Goal: Transaction & Acquisition: Purchase product/service

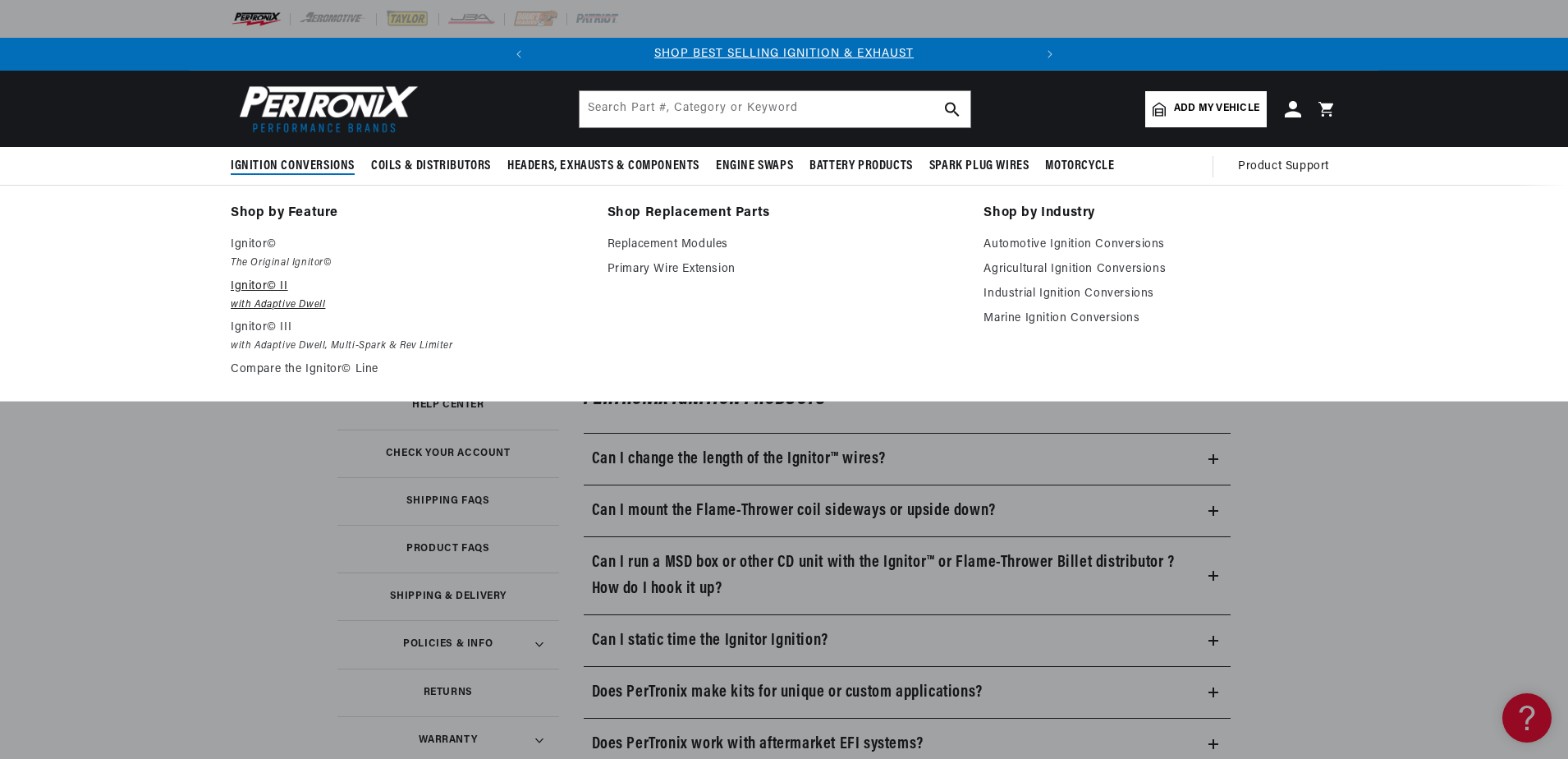
click at [266, 288] on p "Ignitor© II" at bounding box center [407, 286] width 354 height 20
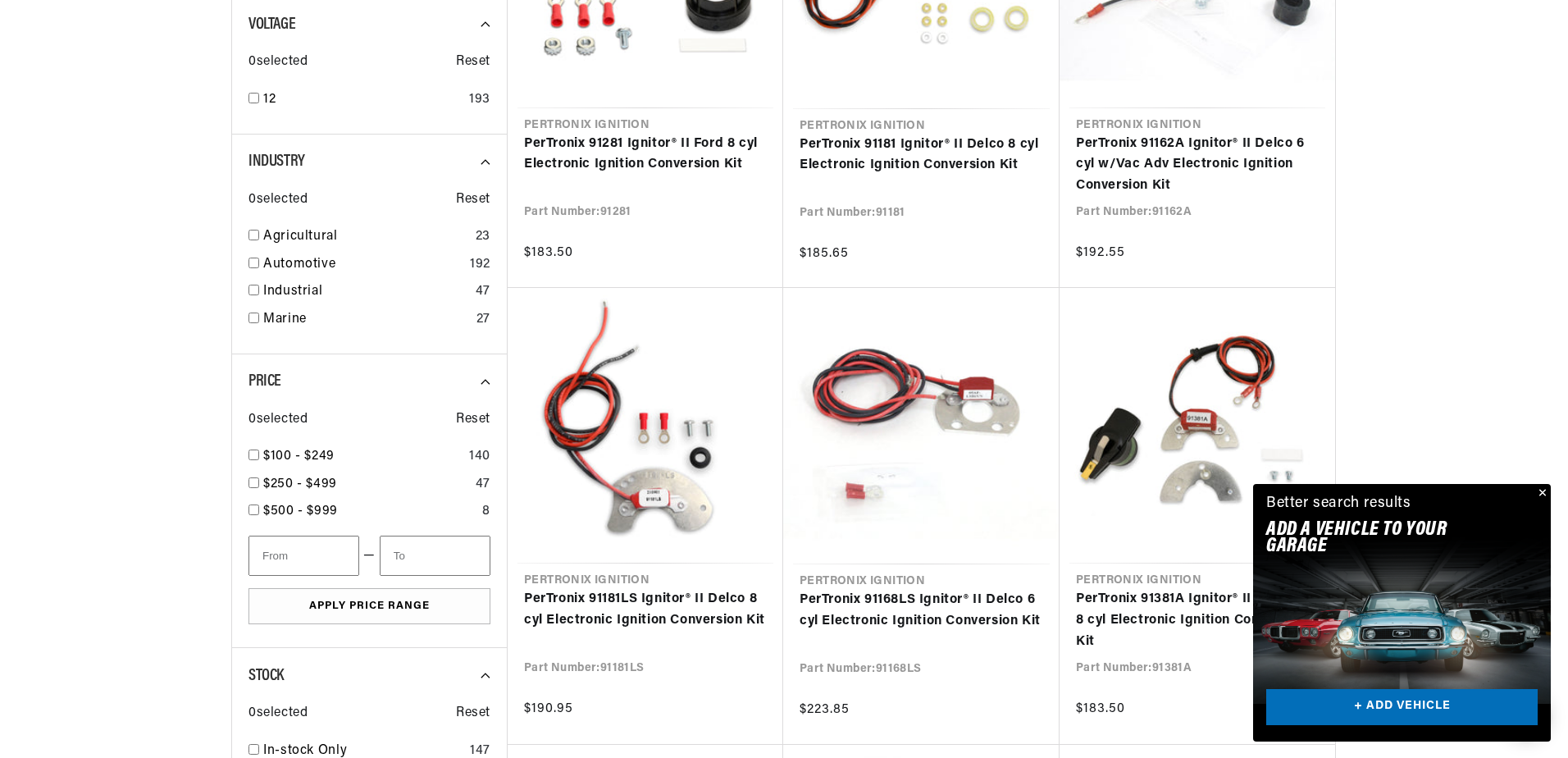
scroll to position [738, 0]
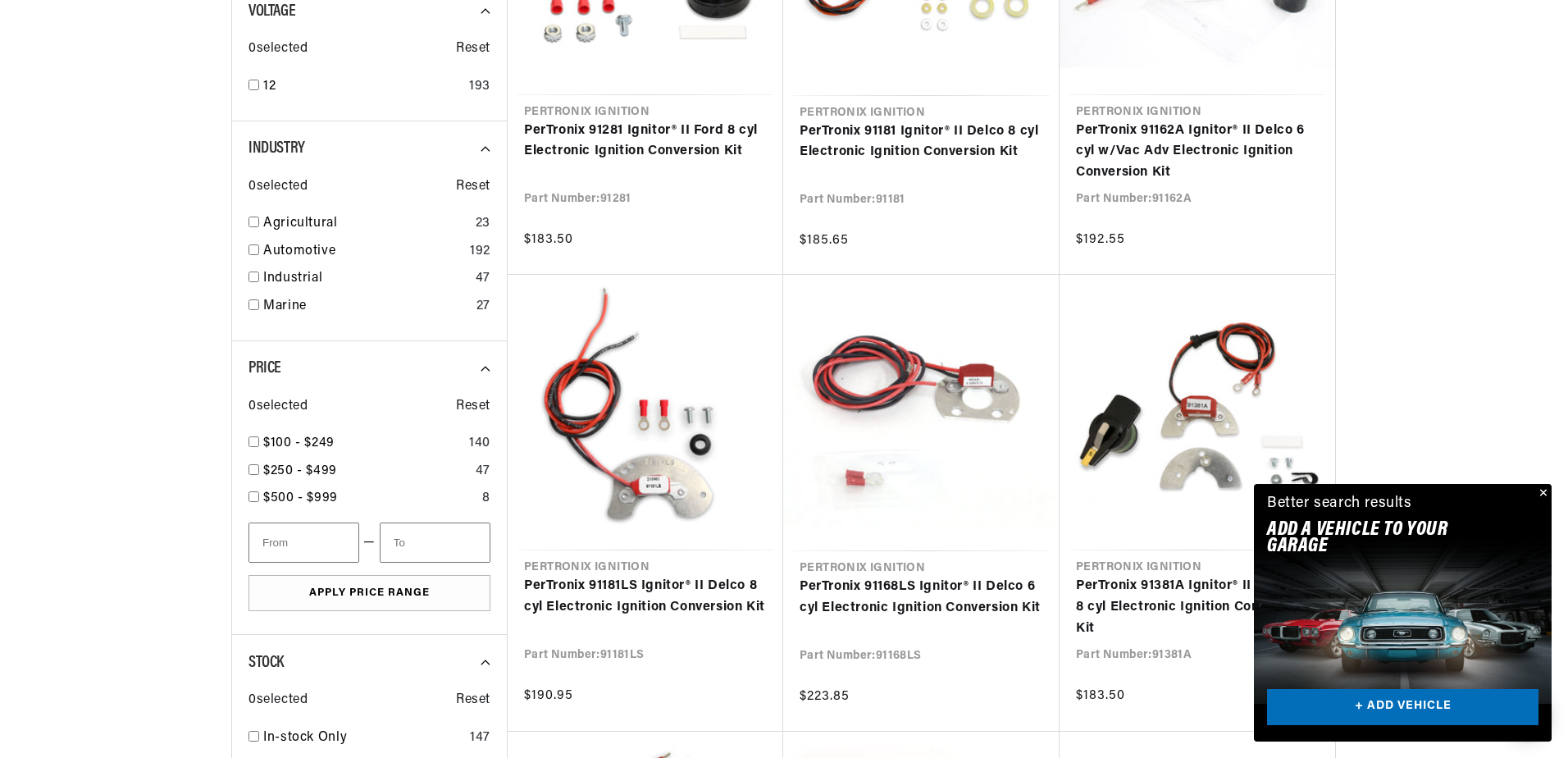
click at [1542, 490] on div "Close dialog FIND THE RIGHT PARTS Take our quick quiz using the button below, a…" at bounding box center [784, 379] width 1568 height 758
click at [1544, 493] on button "Close" at bounding box center [1540, 494] width 20 height 20
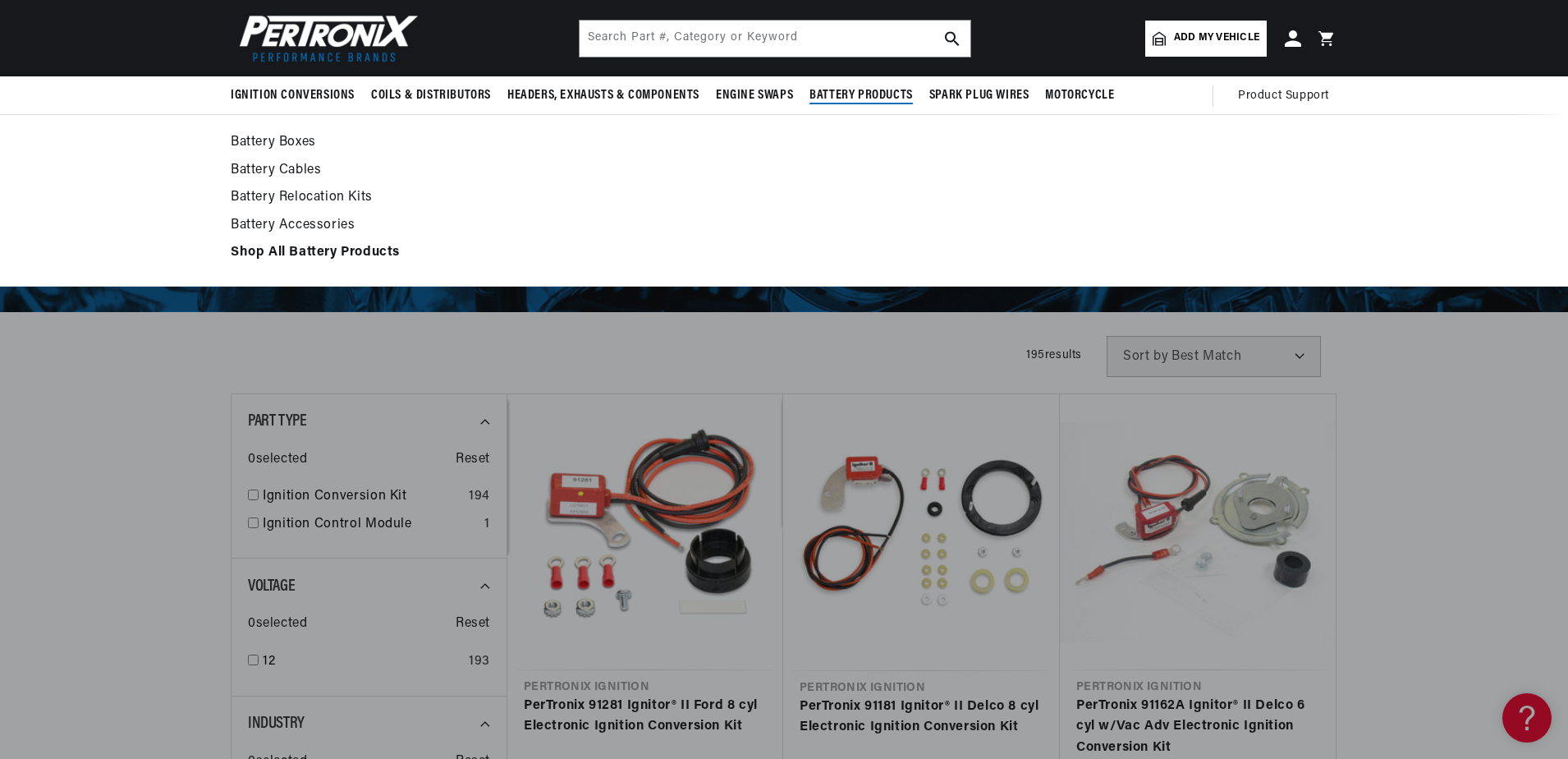
scroll to position [0, 498]
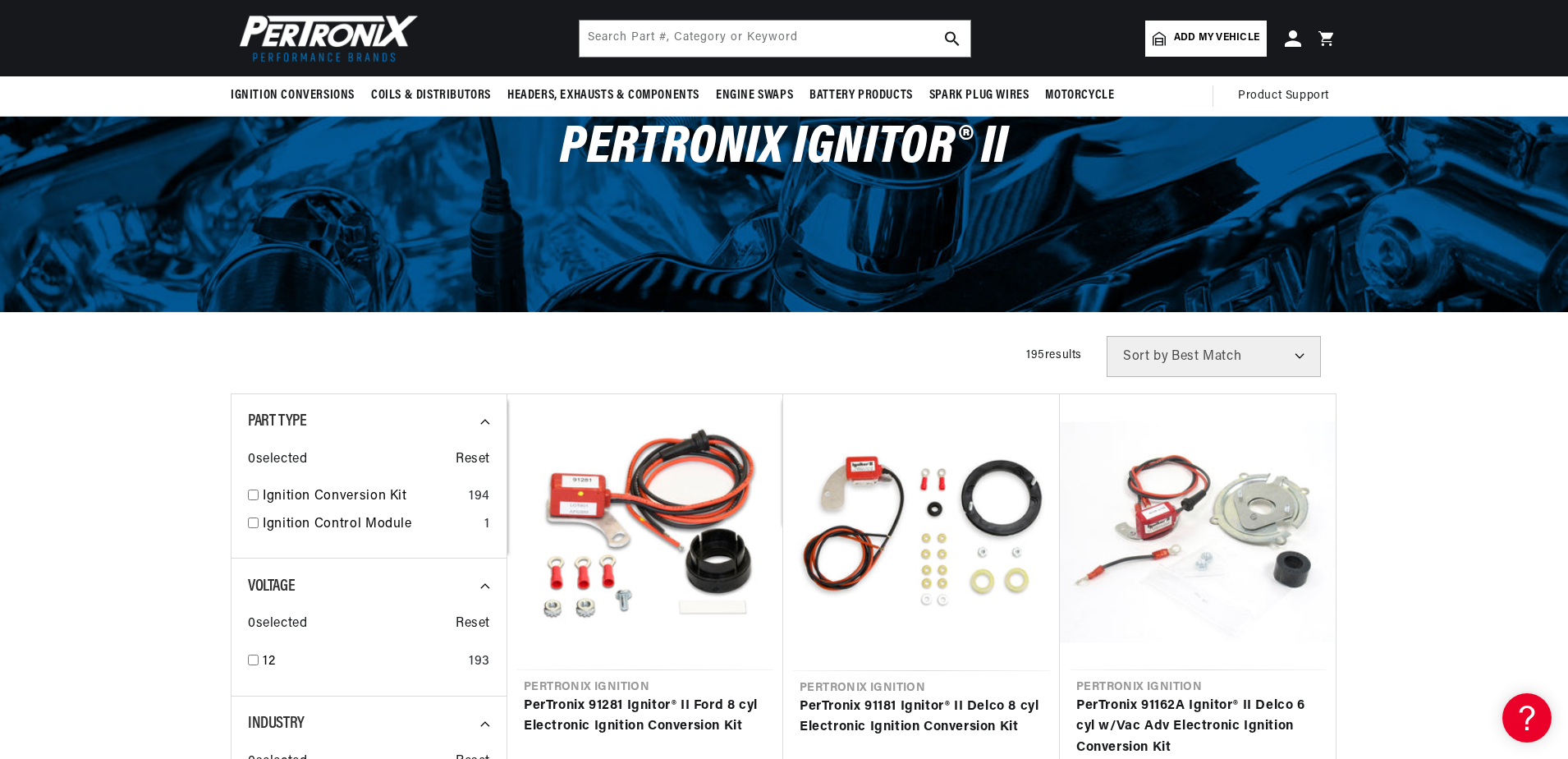
click at [1226, 40] on span "Add my vehicle" at bounding box center [1217, 38] width 86 height 15
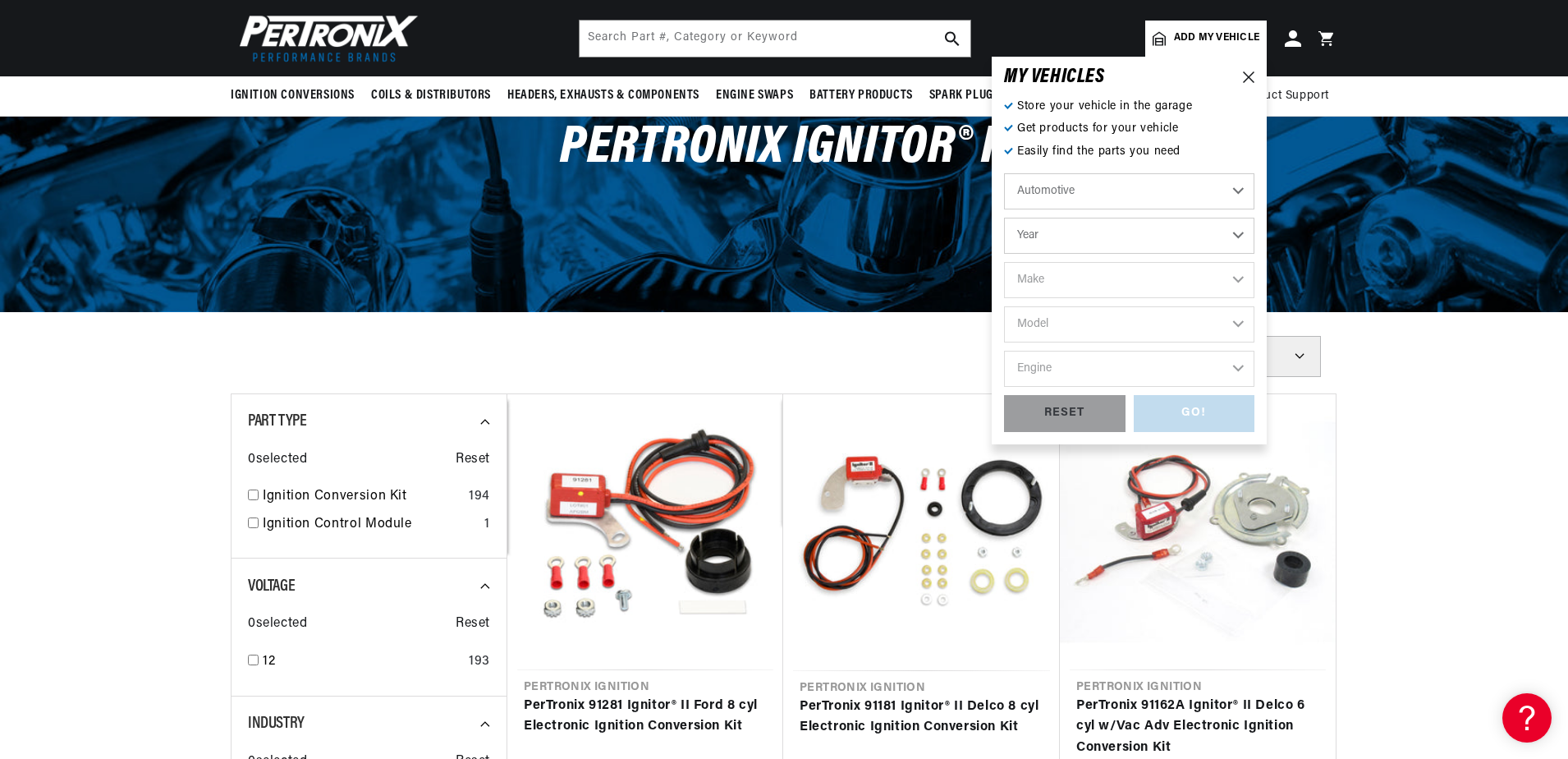
click at [1239, 237] on select "Year 2026 2025 2024 2023 2022 2021 2020 2019 2018 2017 2016 2015 2014 2013 2012…" at bounding box center [1129, 236] width 250 height 36
select select "1964"
click at [1004, 218] on select "Year 2026 2025 2024 2023 2022 2021 2020 2019 2018 2017 2016 2015 2014 2013 2012…" at bounding box center [1129, 236] width 250 height 36
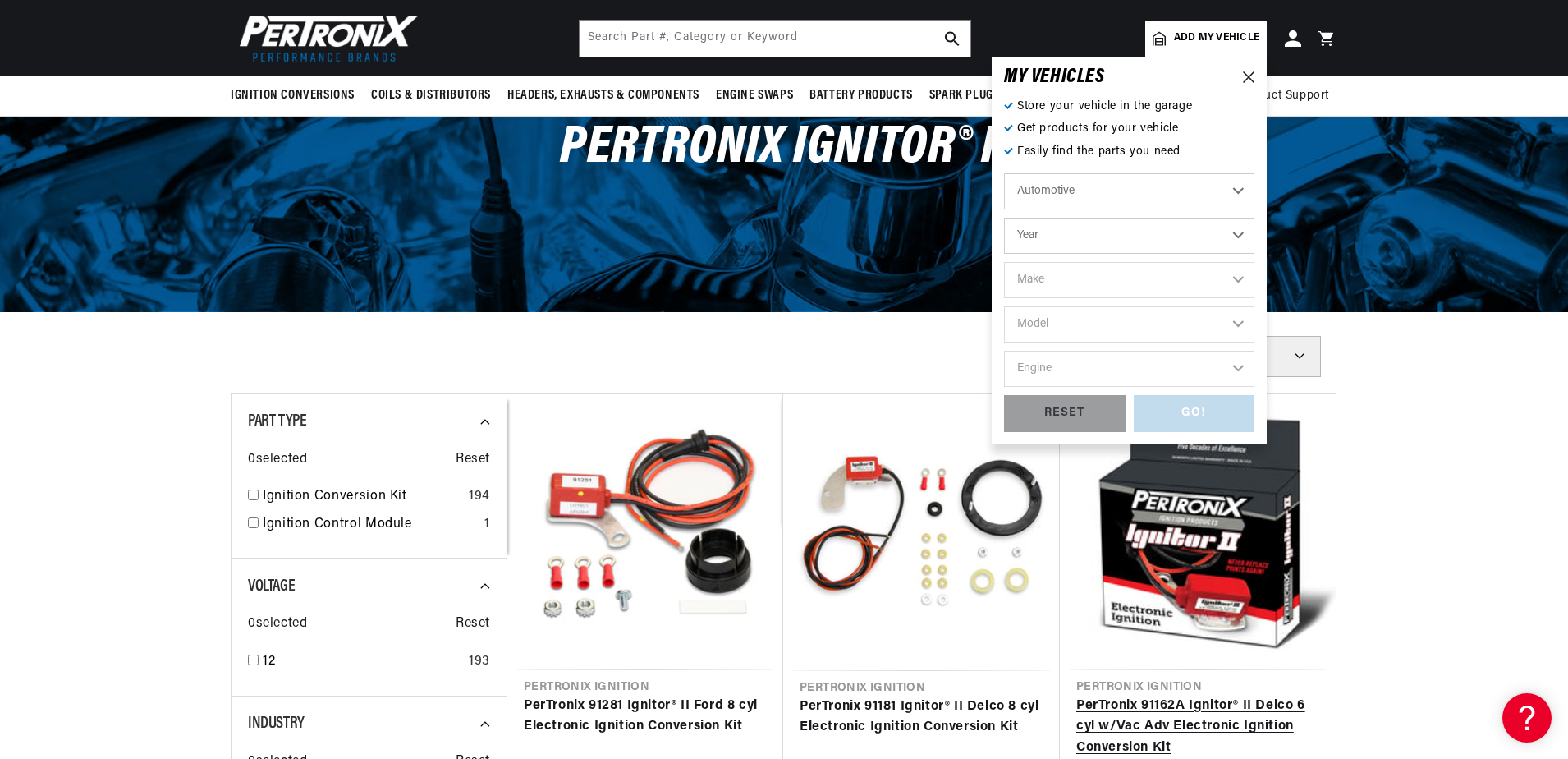
select select "1964"
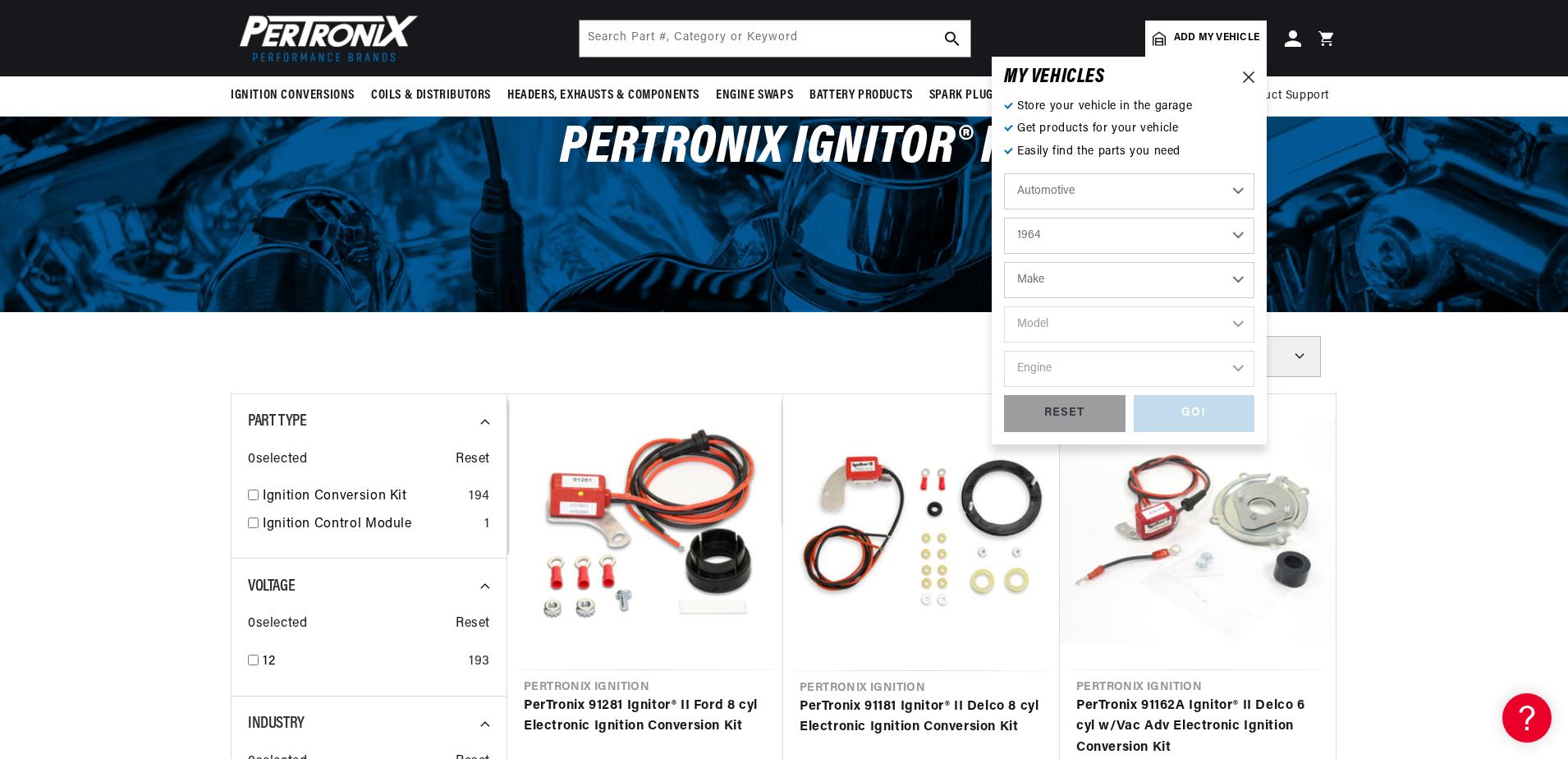
click at [1237, 279] on select "Make American Motors Aston Martin Austin Austin Healey Bentley Buick Cadillac C…" at bounding box center [1129, 280] width 250 height 36
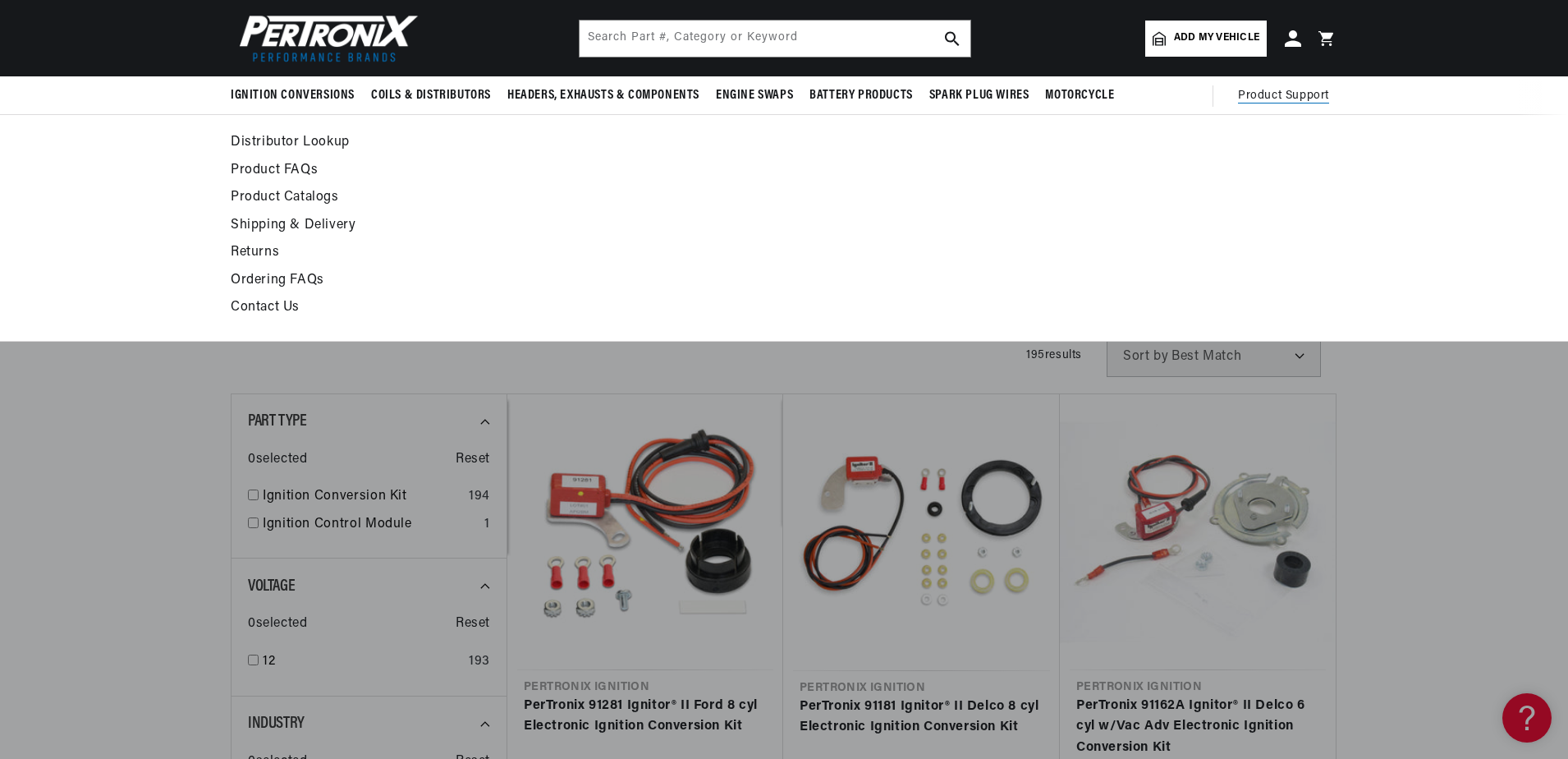
scroll to position [0, 0]
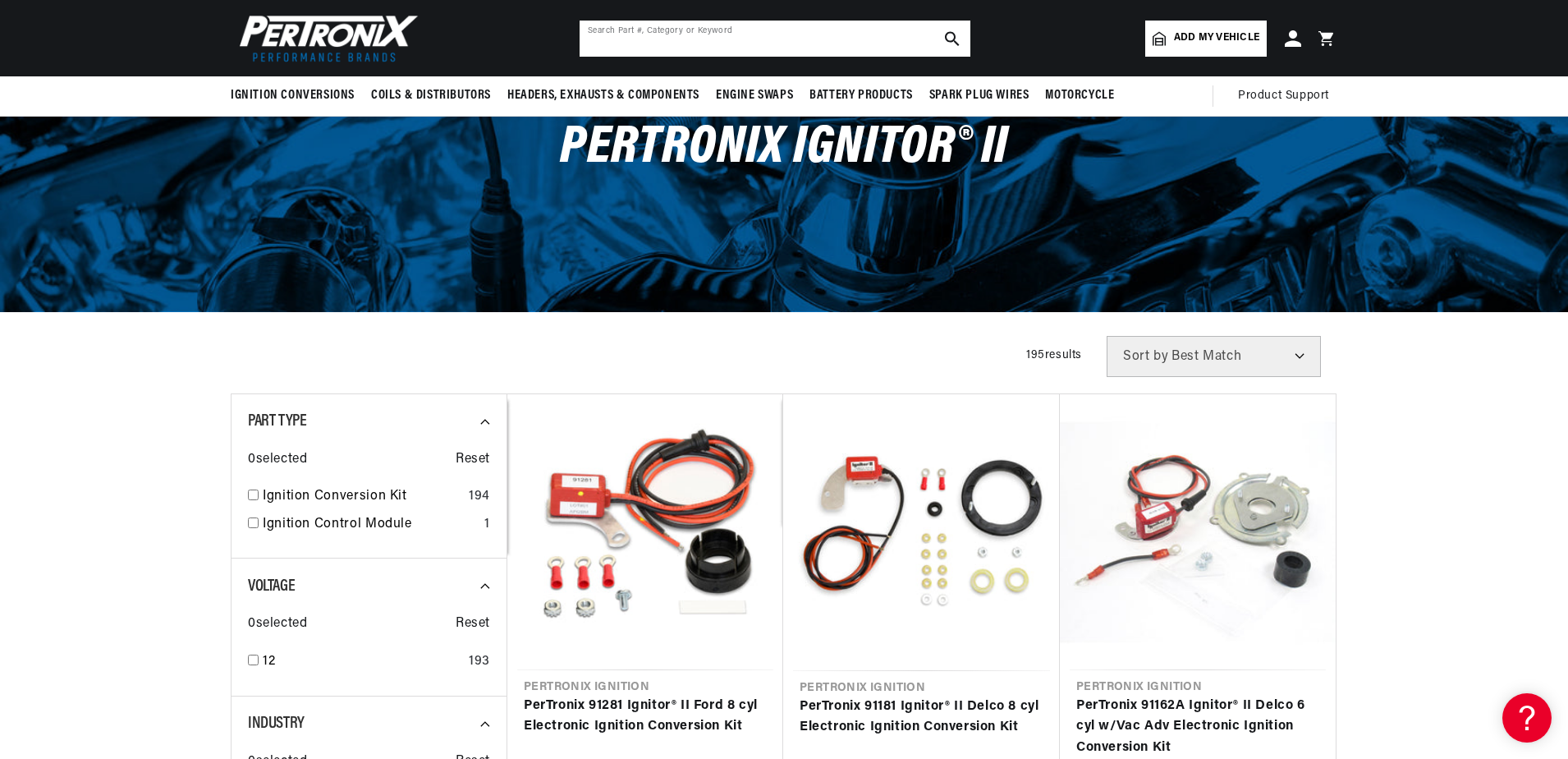
click at [719, 41] on input "text" at bounding box center [775, 39] width 391 height 36
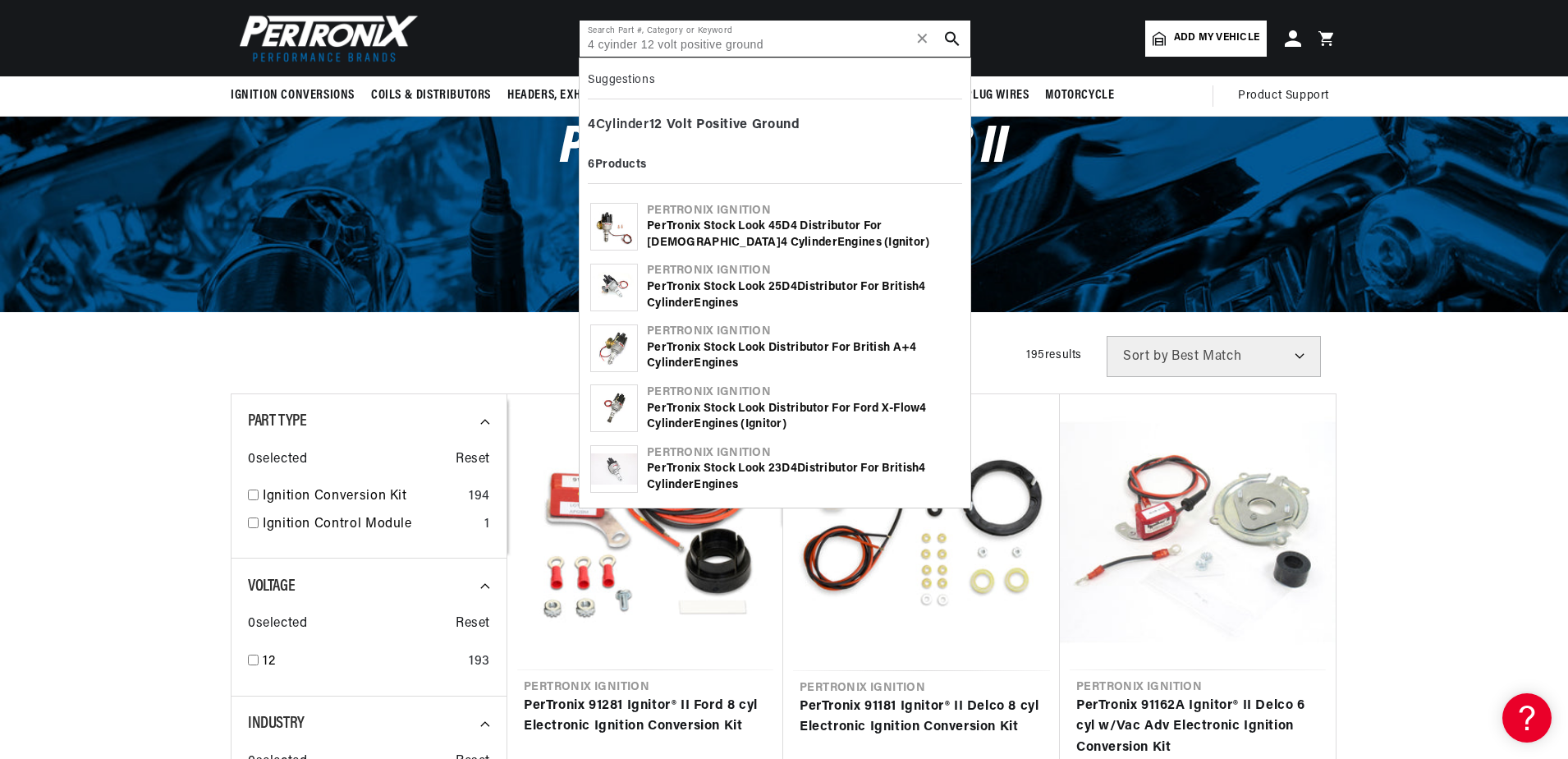
scroll to position [0, 498]
type input "4 cyinder 12 volt positive ground"
click at [619, 123] on div "4 Cylinder 12 Volt Positive Ground" at bounding box center [775, 126] width 375 height 28
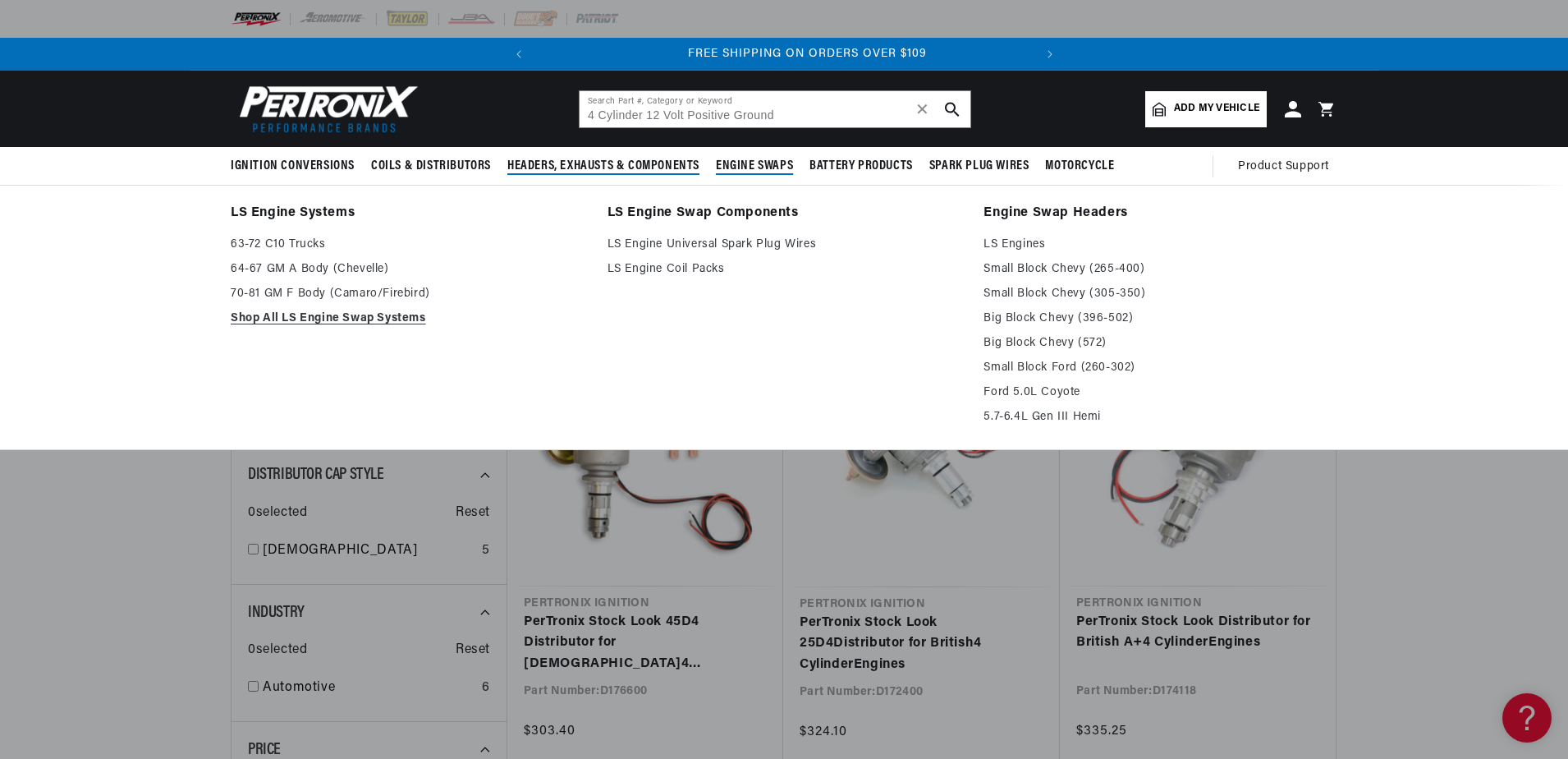
scroll to position [0, 498]
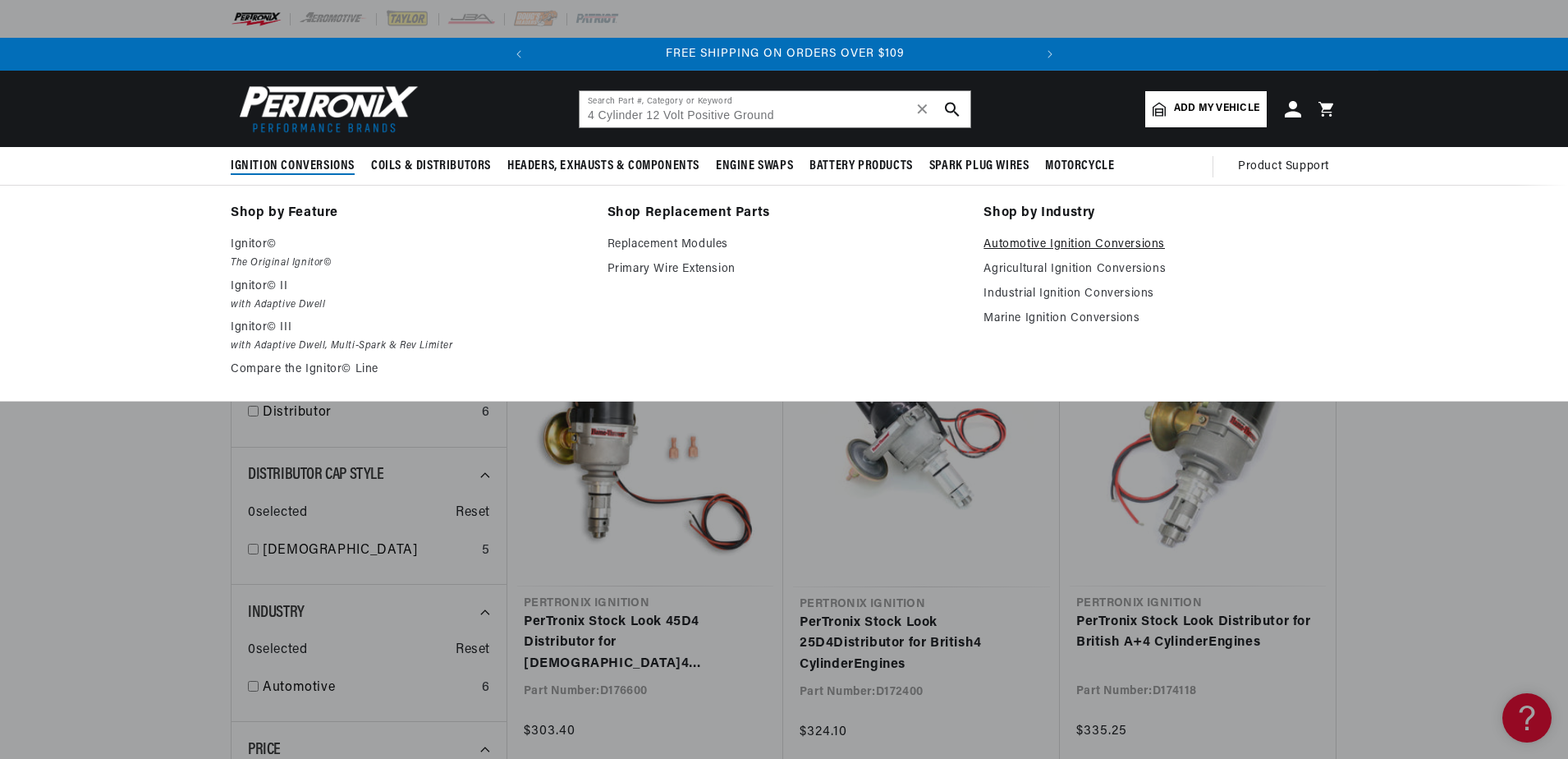
click at [1102, 243] on link "Automotive Ignition Conversions" at bounding box center [1161, 245] width 354 height 20
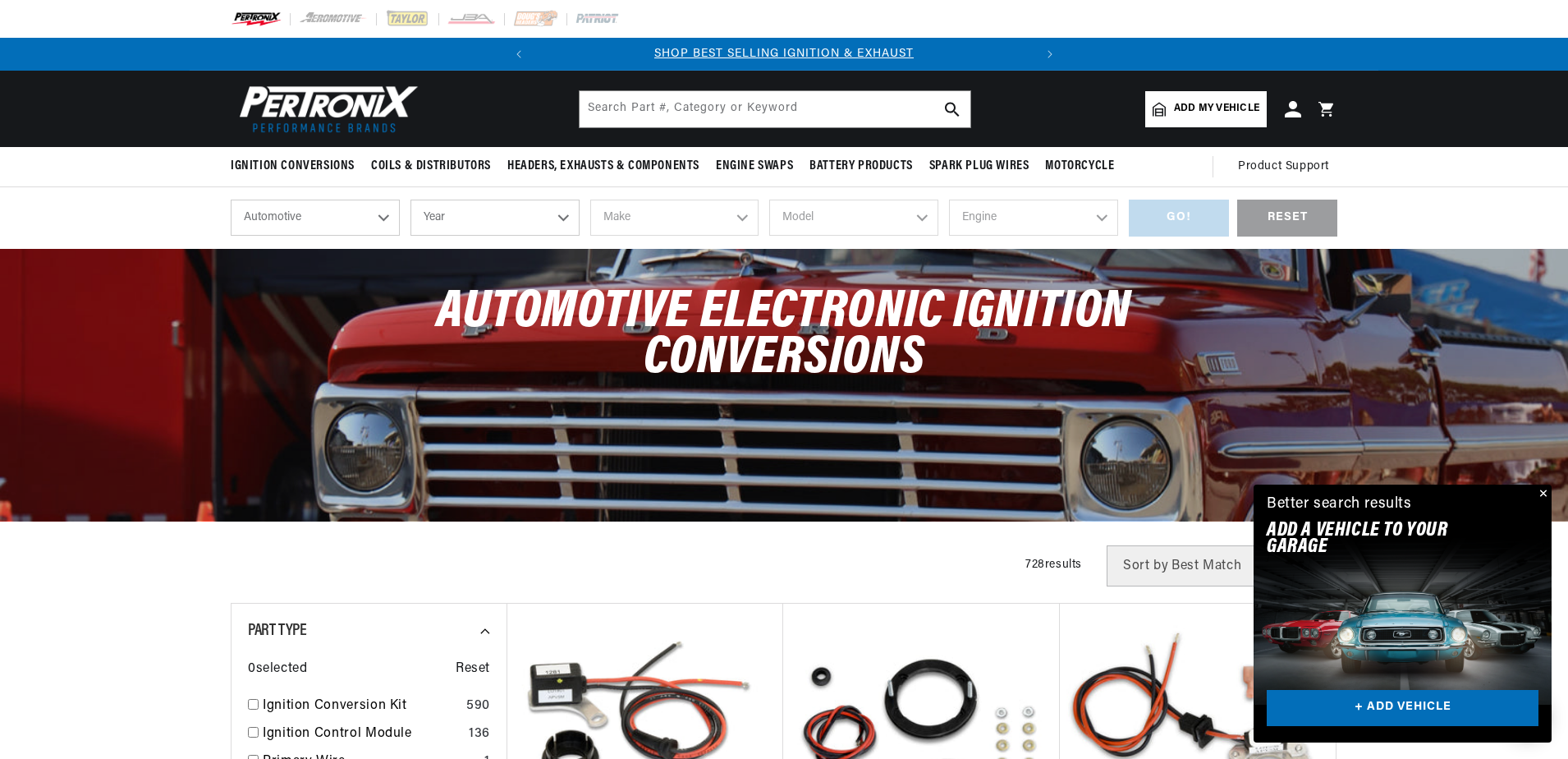
click at [561, 218] on select "Year 2026 2025 2024 2023 2022 2021 2020 2019 2018 2017 2016 2015 2014 2013 2012…" at bounding box center [495, 218] width 169 height 36
select select "1964"
click at [411, 200] on select "Year 2026 2025 2024 2023 2022 2021 2020 2019 2018 2017 2016 2015 2014 2013 2012…" at bounding box center [495, 218] width 169 height 36
select select "1964"
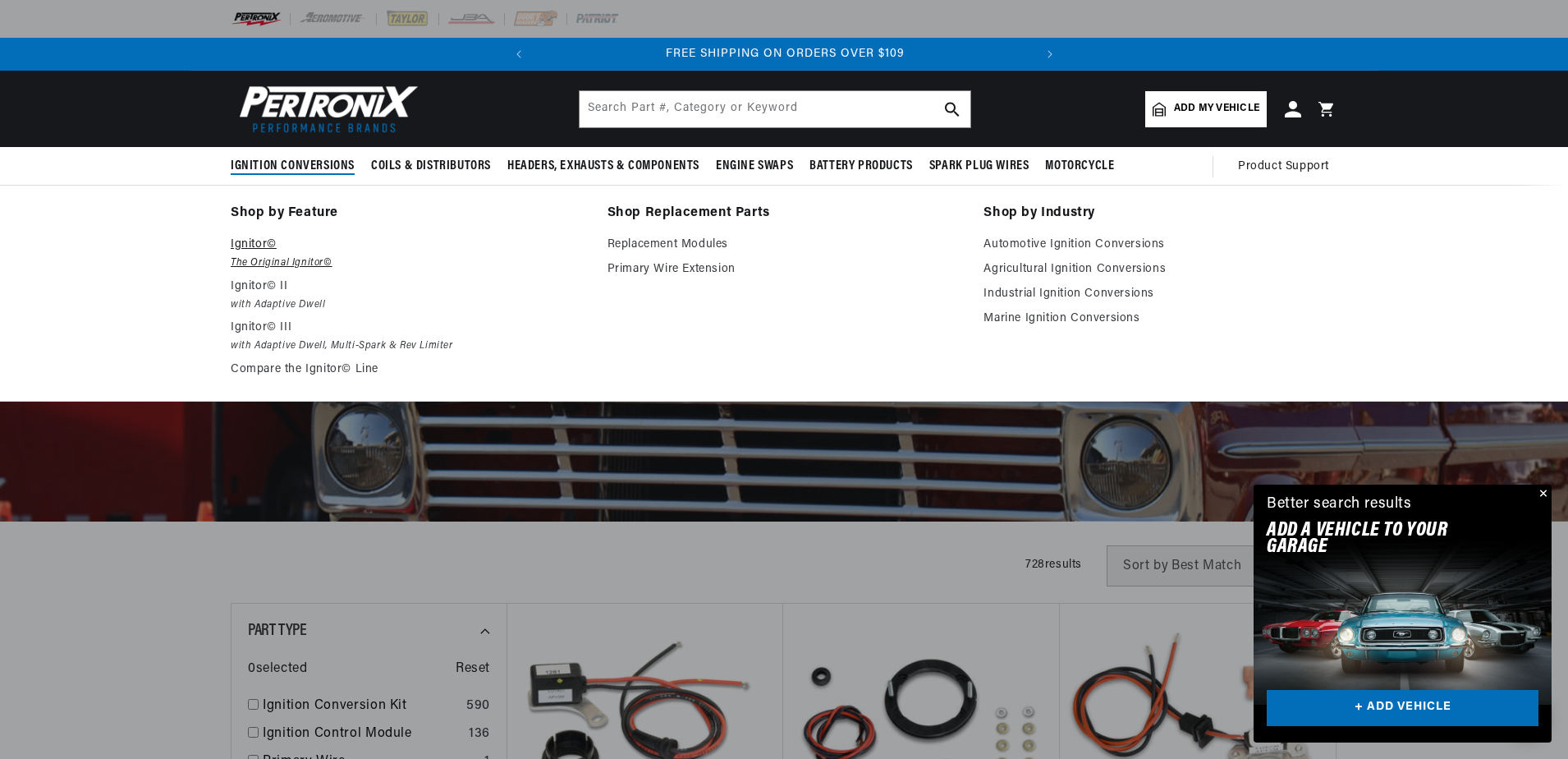
click at [257, 261] on em "The Original Ignitor©" at bounding box center [407, 263] width 354 height 17
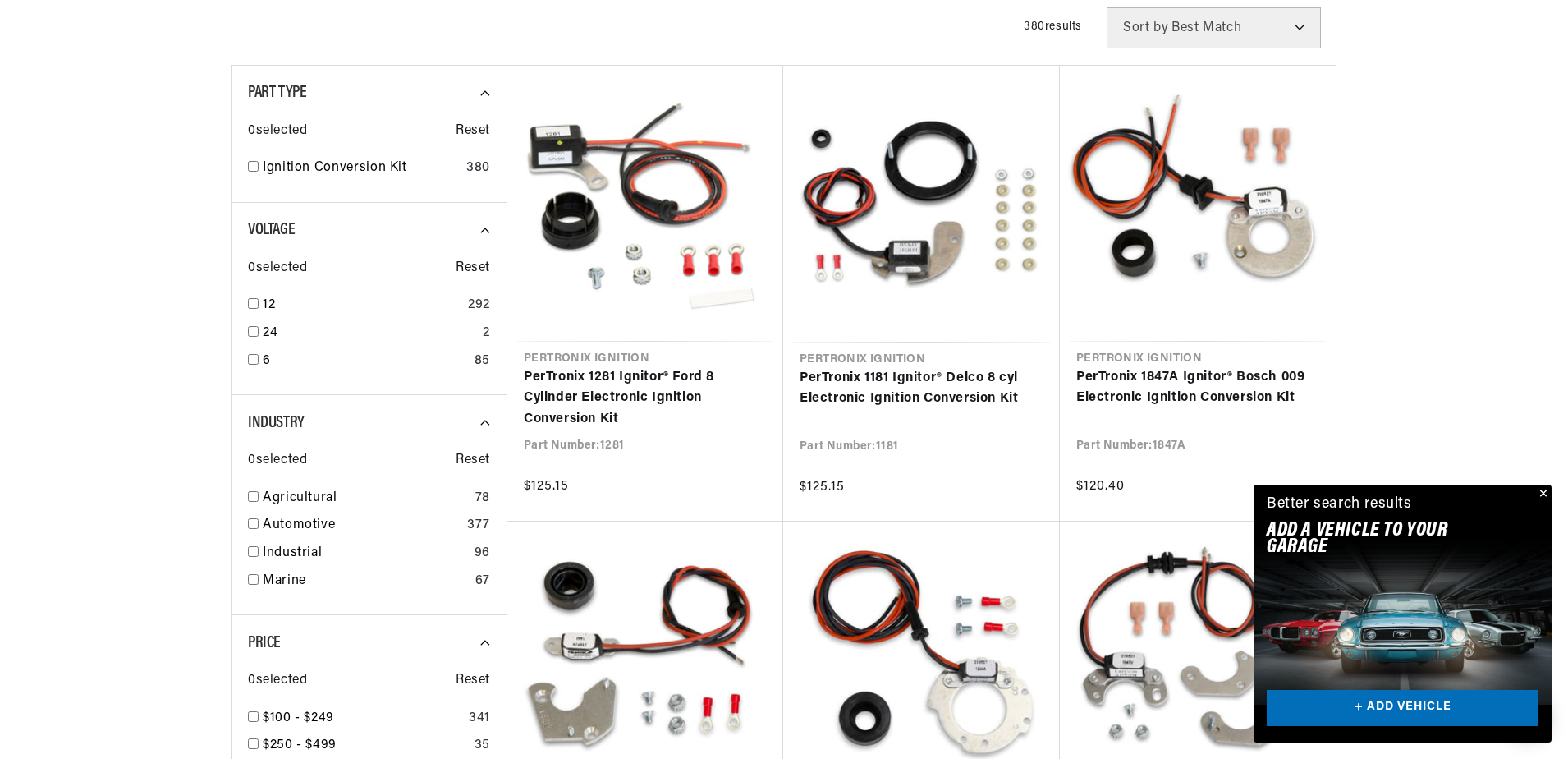
scroll to position [0, 498]
click at [254, 304] on input "checkbox" at bounding box center [254, 304] width 11 height 11
checkbox input "true"
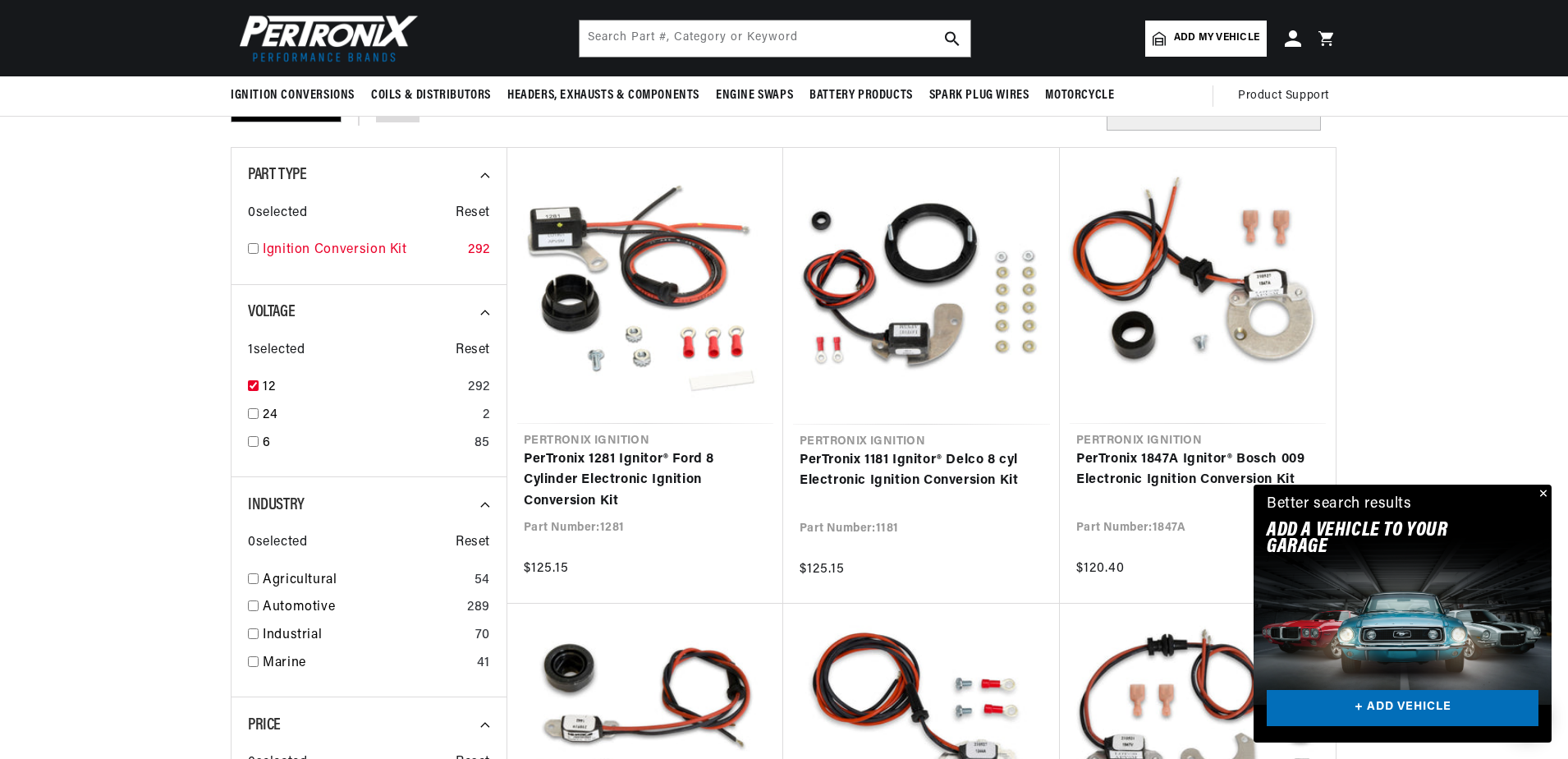
click at [257, 248] on input "checkbox" at bounding box center [254, 248] width 11 height 11
checkbox input "true"
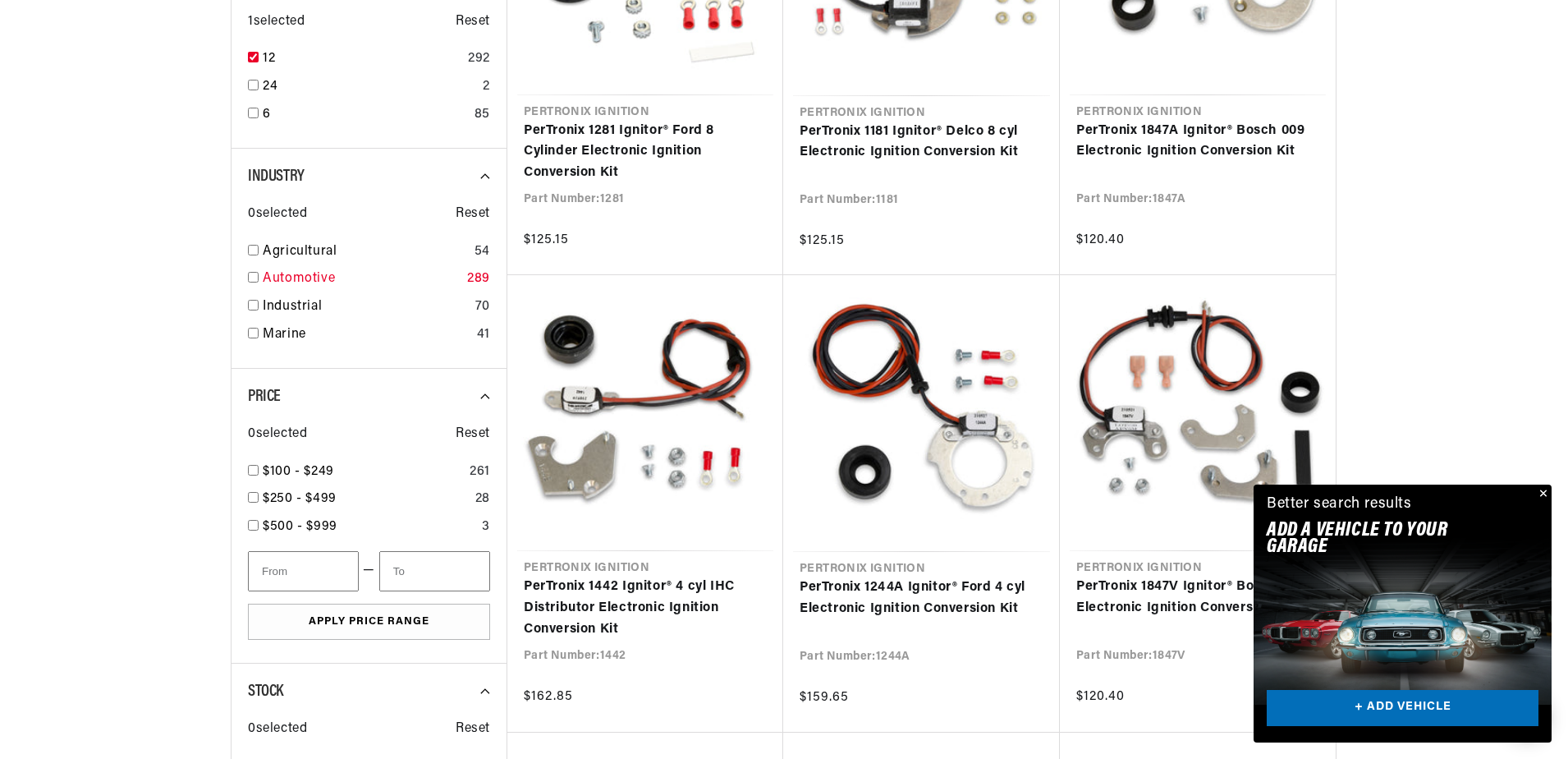
scroll to position [0, 498]
click at [252, 278] on input "checkbox" at bounding box center [254, 277] width 11 height 11
checkbox input "true"
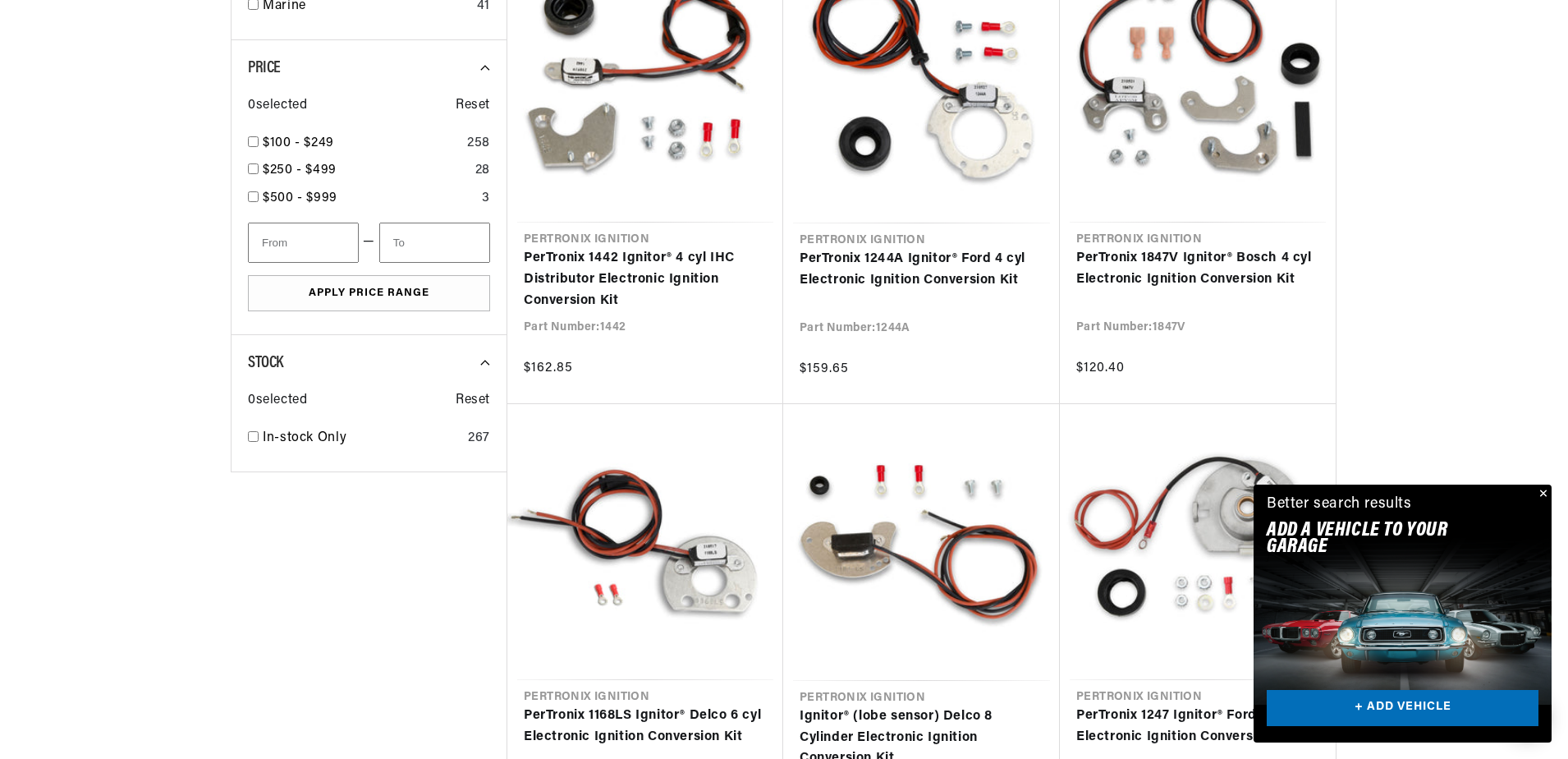
click at [1545, 493] on button "Close" at bounding box center [1542, 494] width 20 height 20
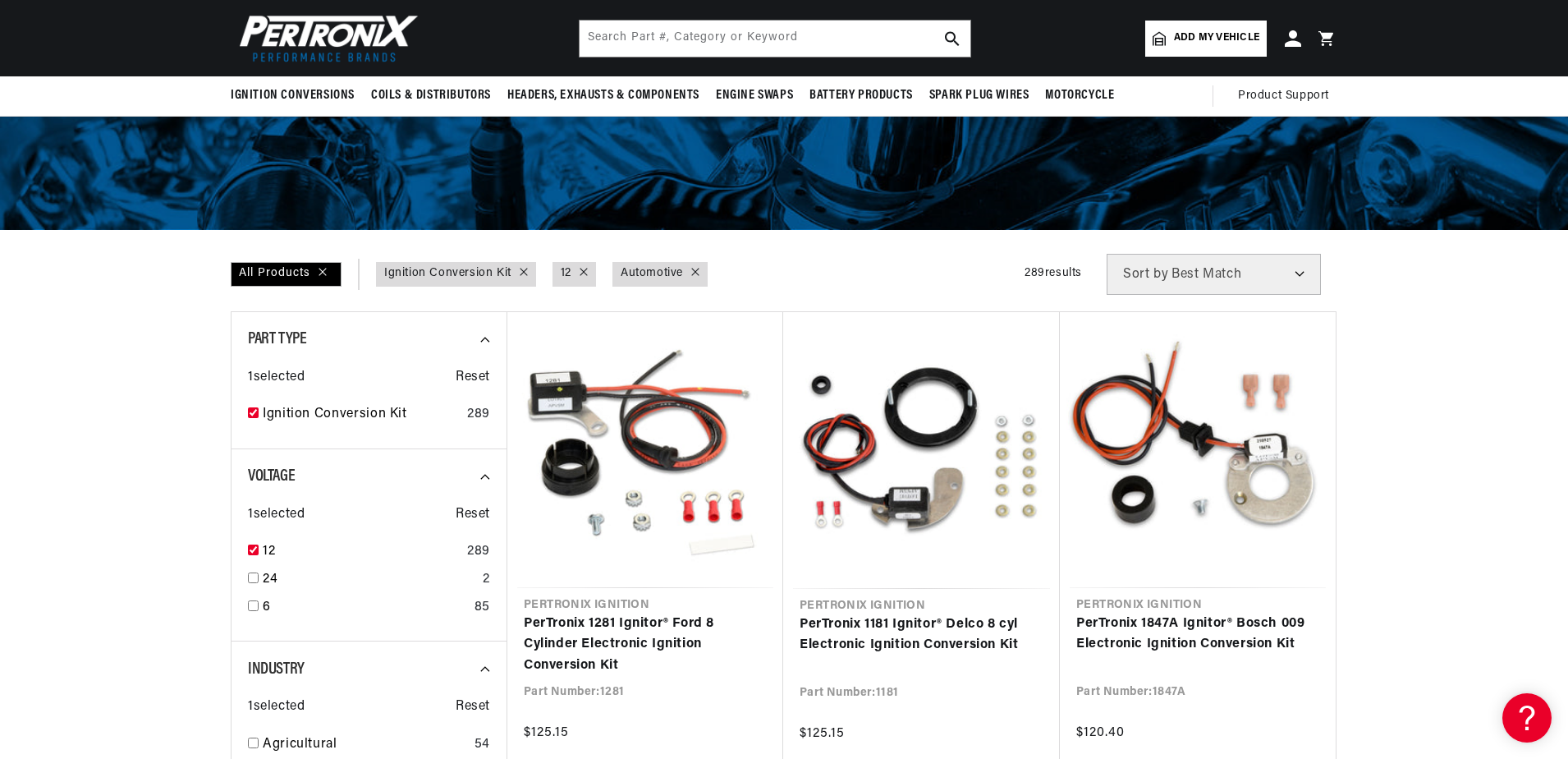
scroll to position [0, 23]
click at [524, 272] on icon at bounding box center [523, 271] width 8 height 8
checkbox input "false"
click at [515, 267] on div at bounding box center [515, 274] width 16 height 18
checkbox input "false"
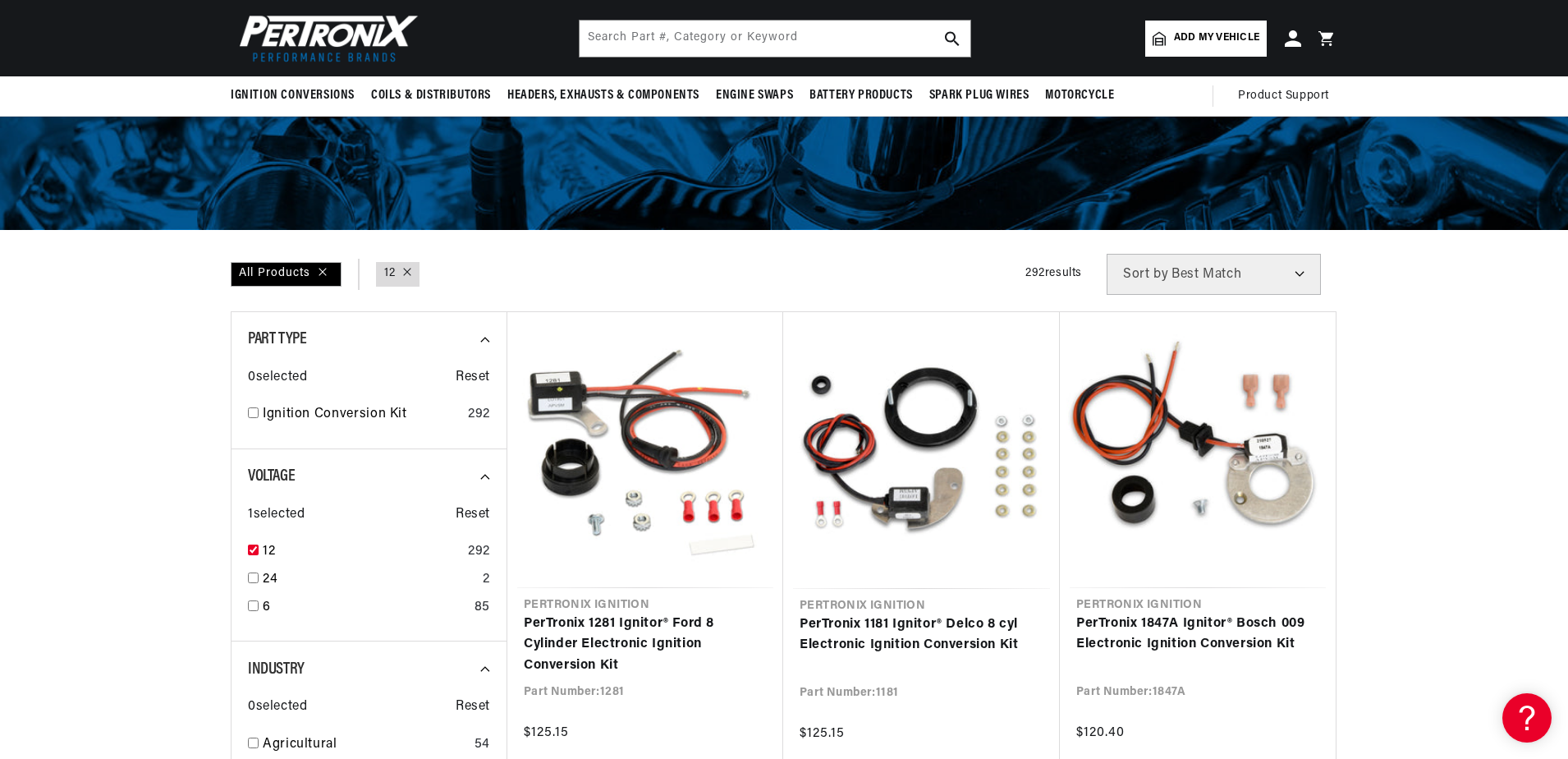
click at [411, 274] on icon at bounding box center [406, 271] width 8 height 8
checkbox input "false"
click at [788, 48] on input "text" at bounding box center [775, 39] width 391 height 36
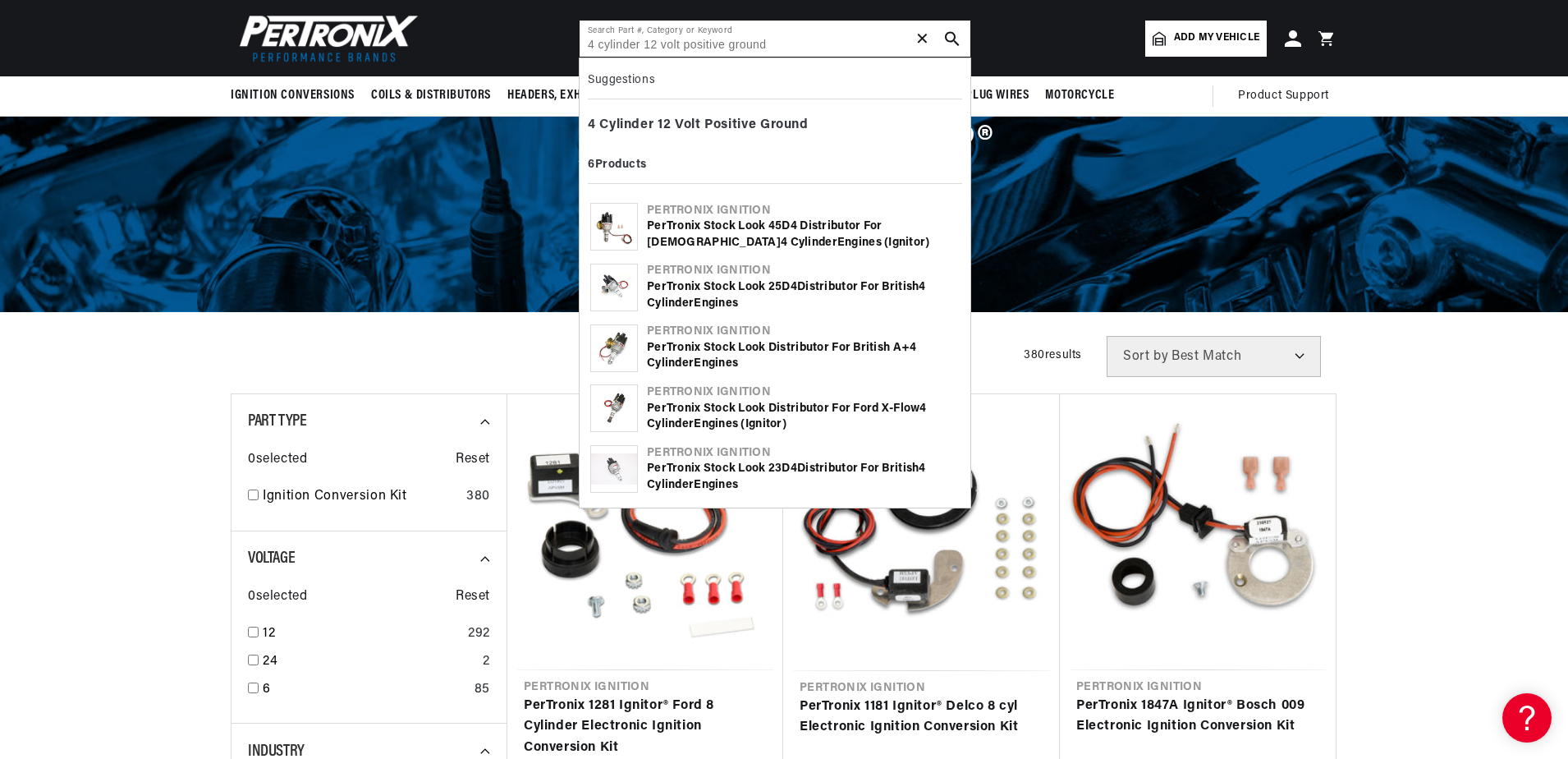
scroll to position [0, 498]
type input "4 cylinder 12 volt positive ground"
click at [949, 41] on use "search button" at bounding box center [951, 38] width 14 height 14
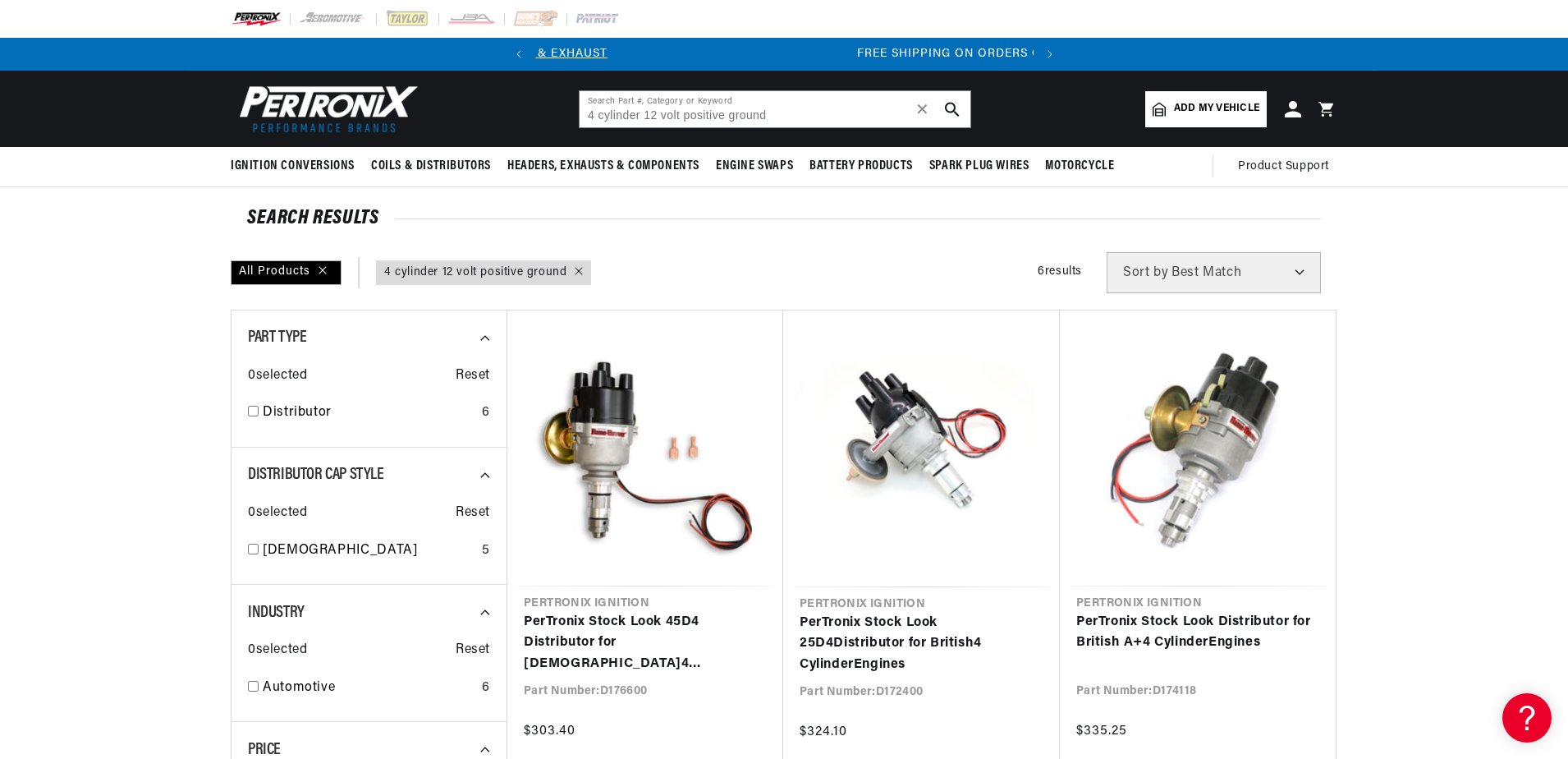
scroll to position [0, 498]
click at [314, 95] on img at bounding box center [324, 108] width 189 height 57
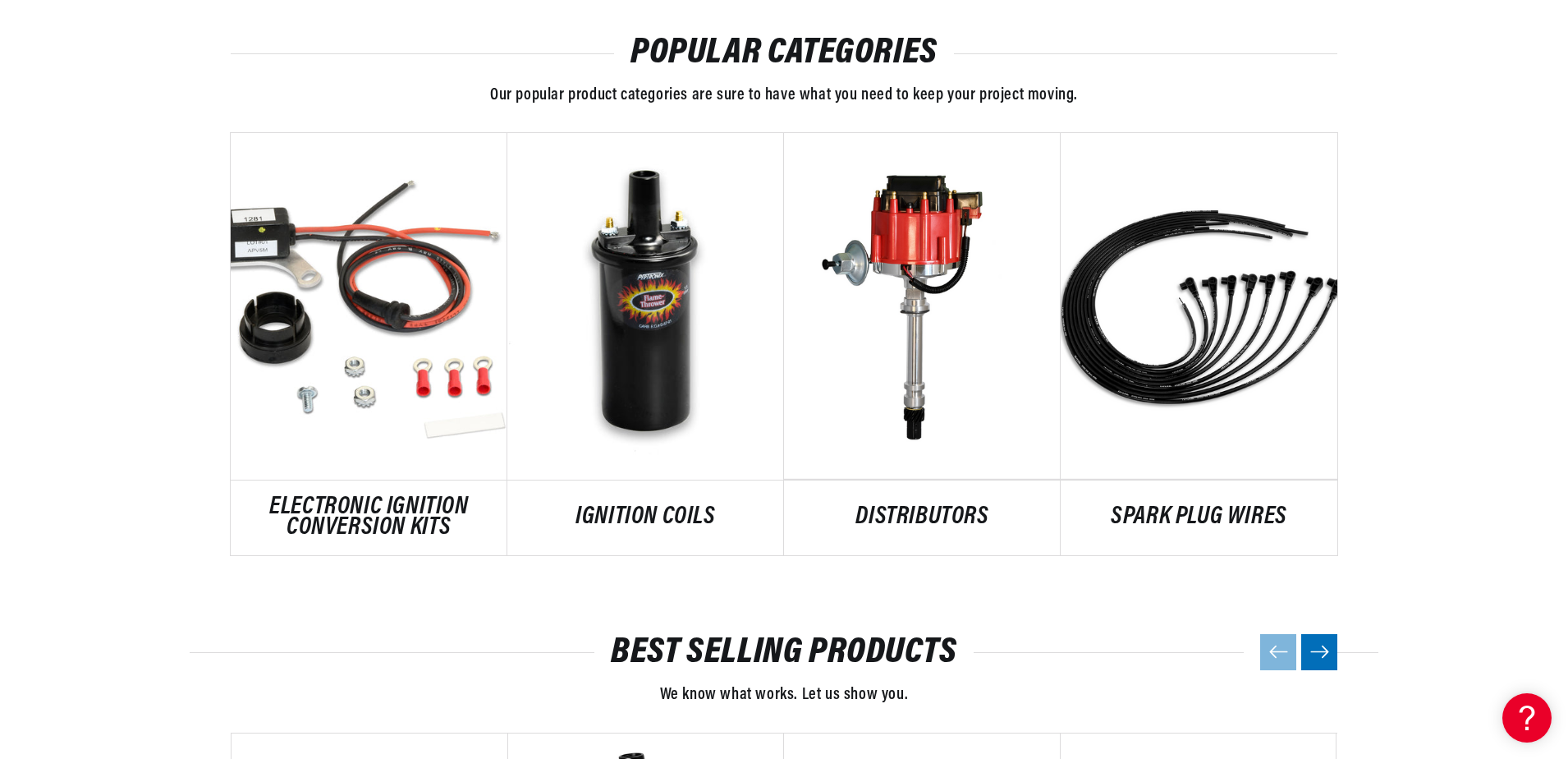
scroll to position [0, 498]
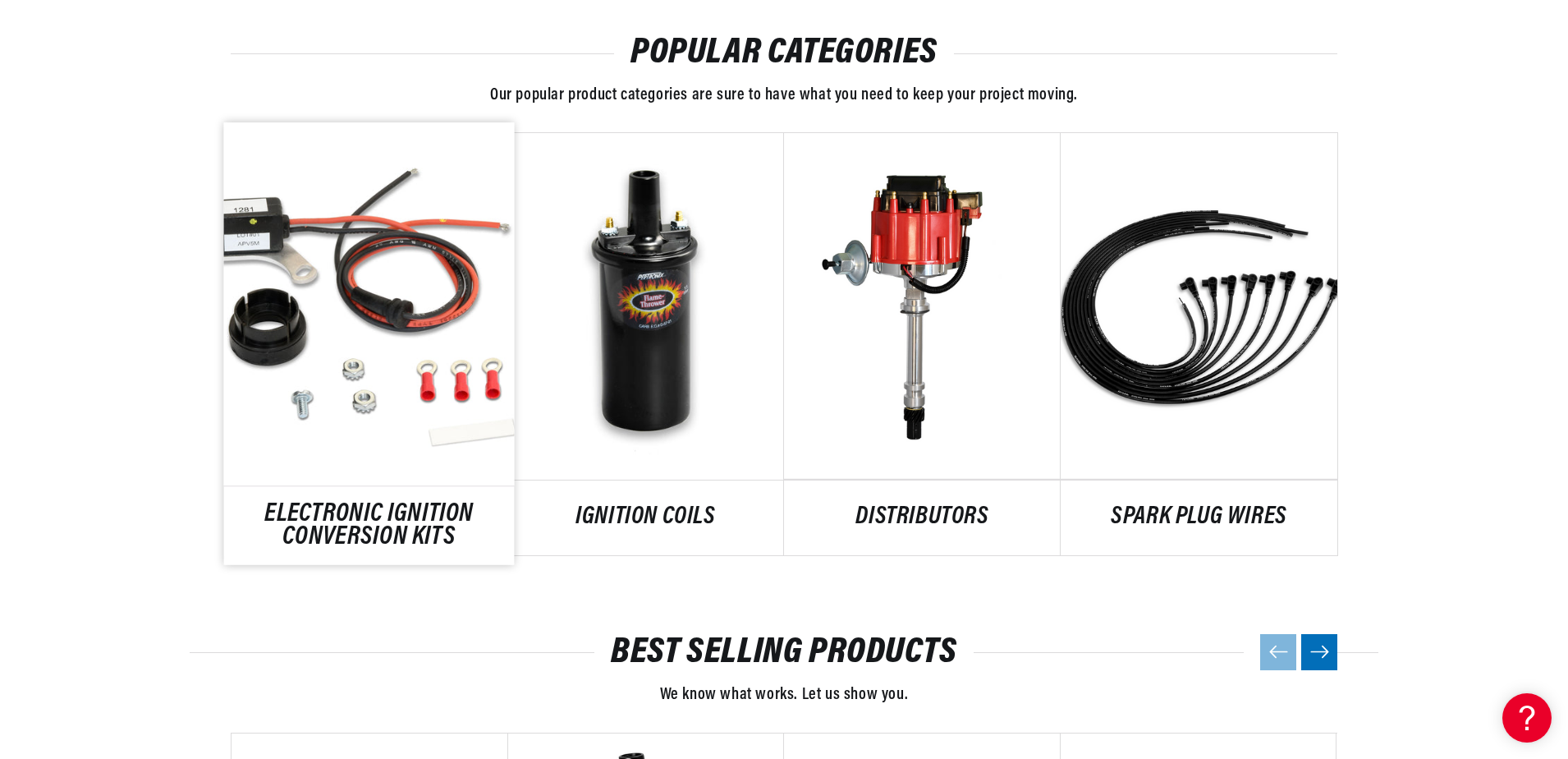
click at [344, 531] on link "ELECTRONIC IGNITION CONVERSION KITS" at bounding box center [369, 526] width 291 height 44
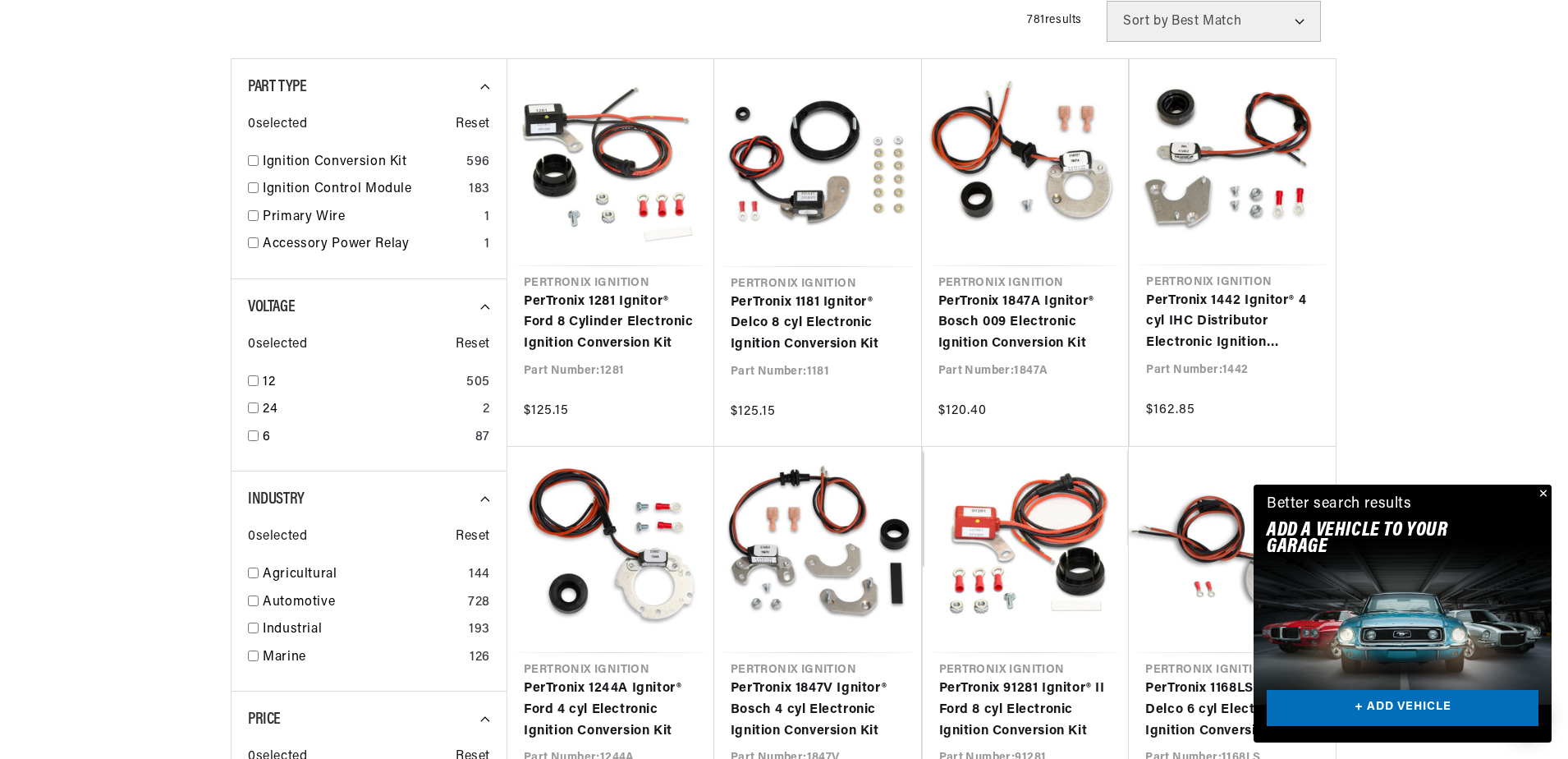
scroll to position [411, 0]
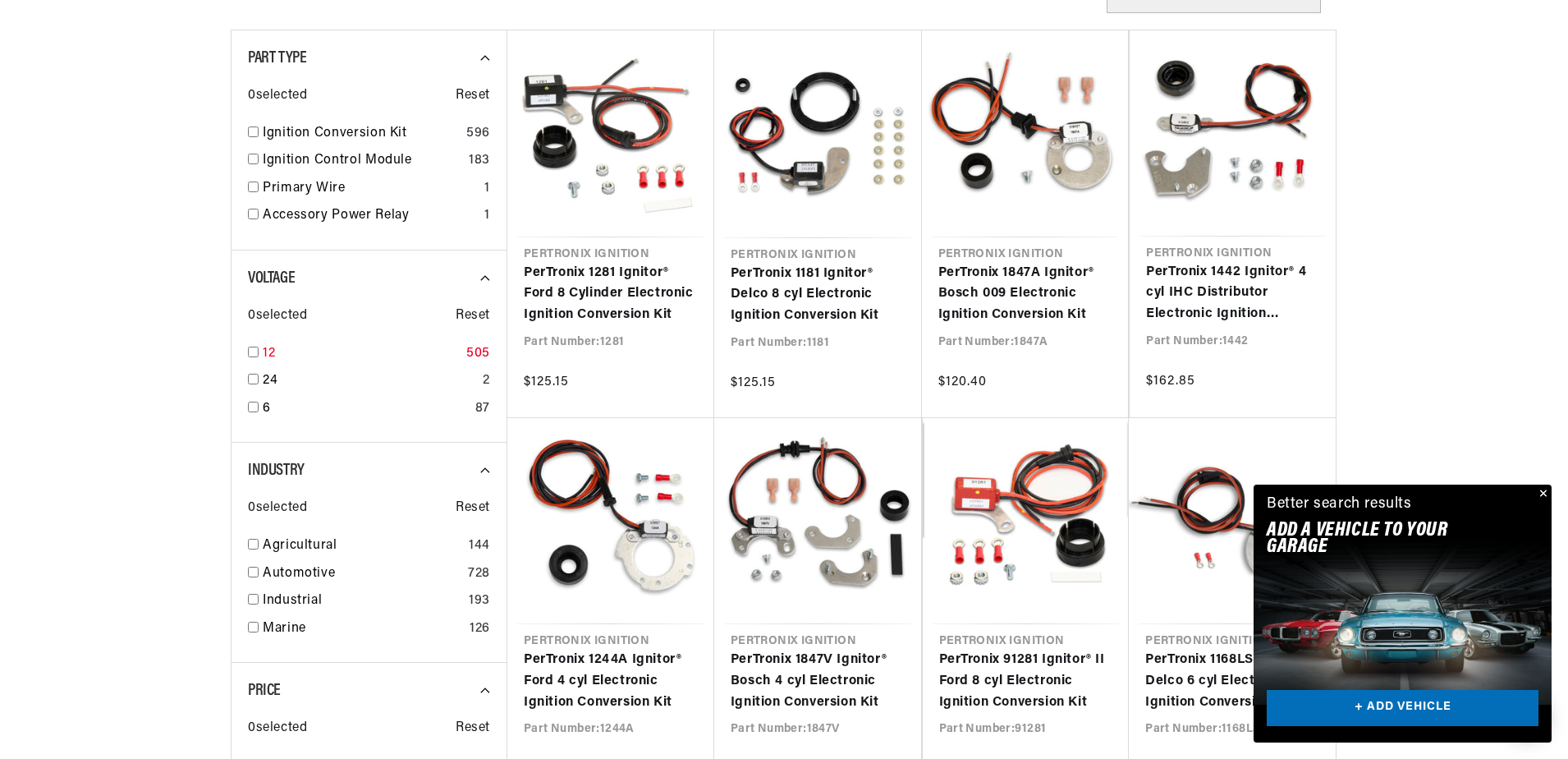
click at [255, 351] on input "checkbox" at bounding box center [254, 352] width 11 height 11
checkbox input "true"
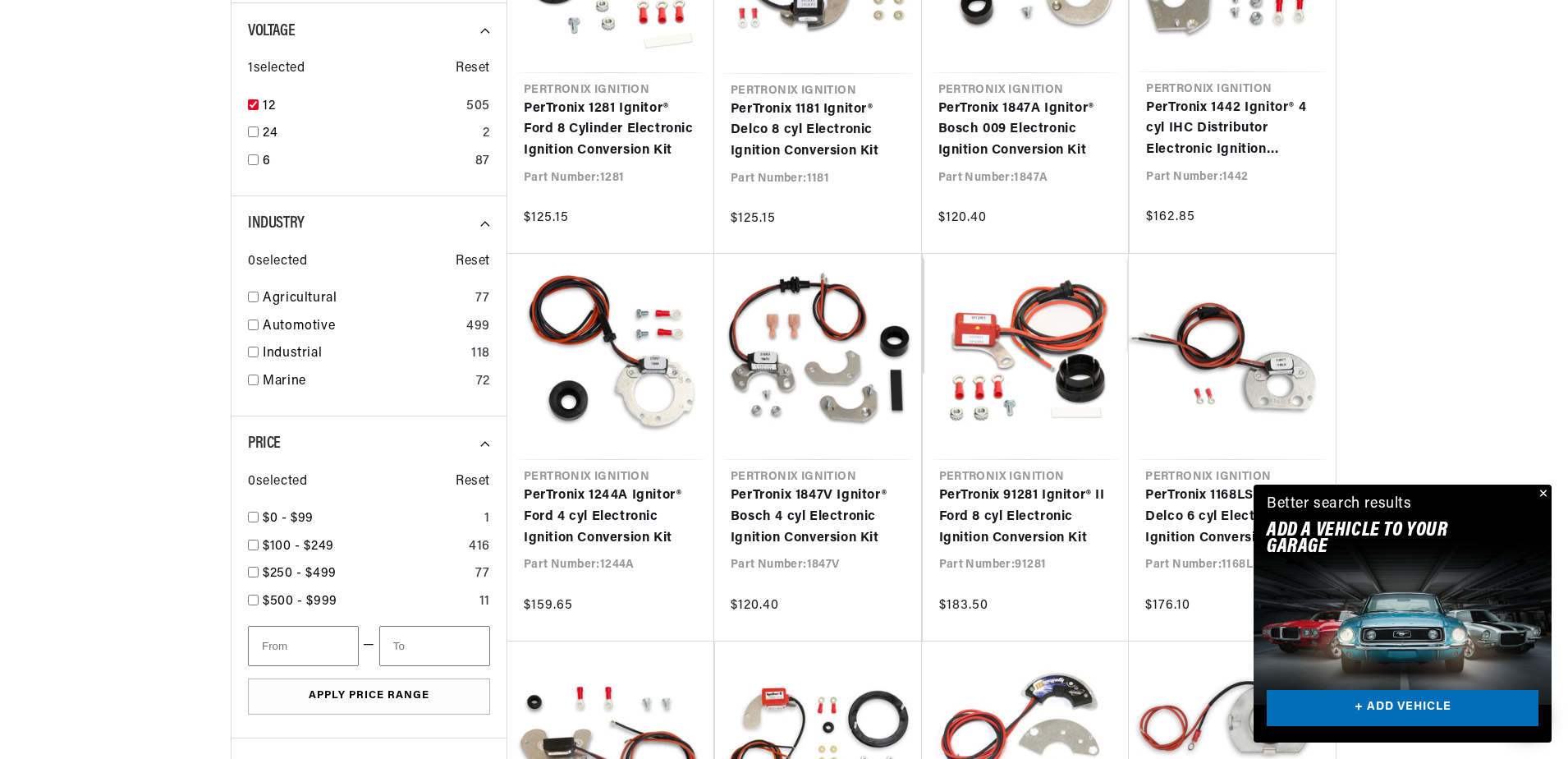
scroll to position [0, 498]
click at [254, 325] on input "checkbox" at bounding box center [254, 325] width 11 height 11
checkbox input "true"
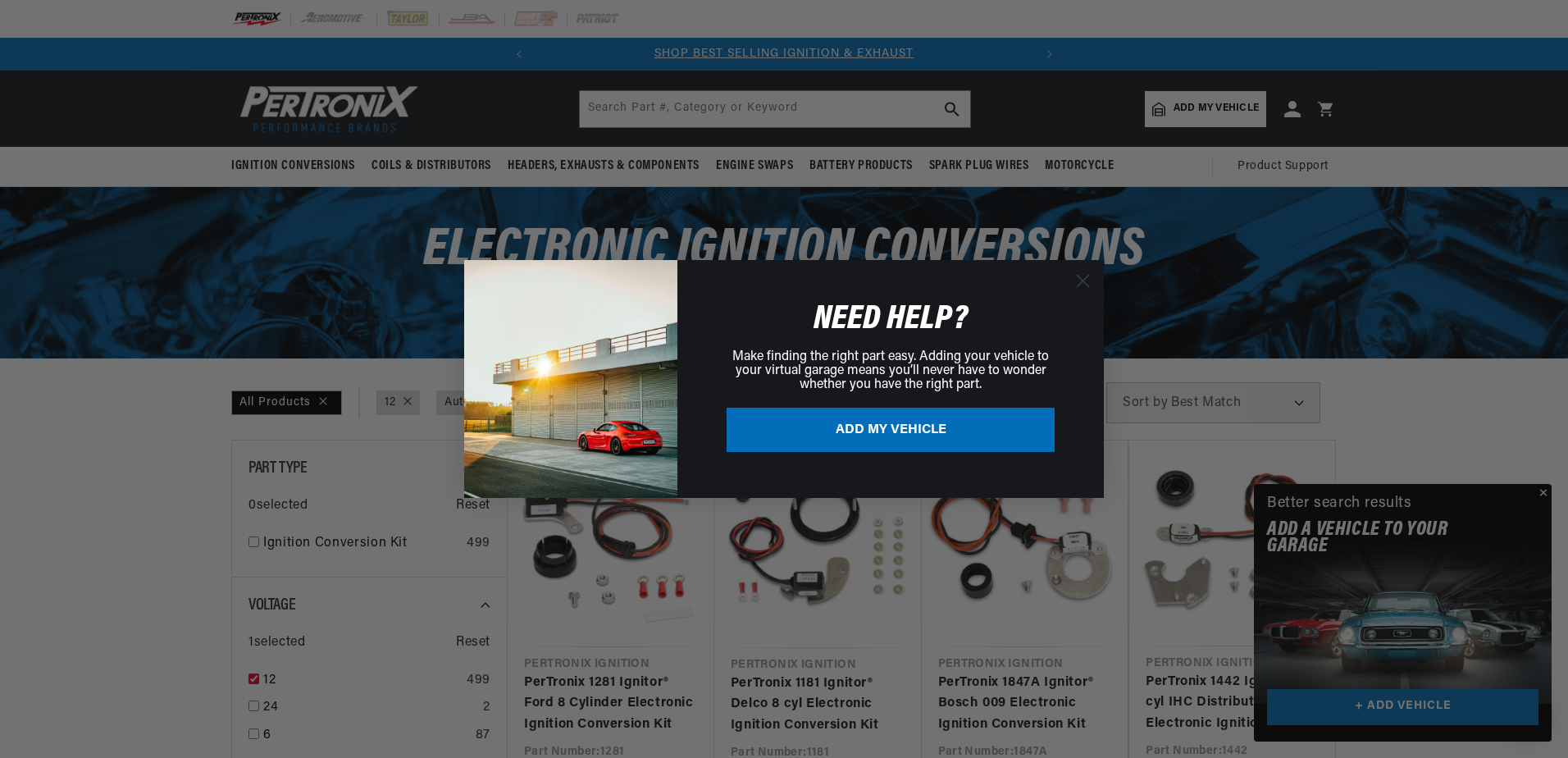
click at [853, 106] on div "Close dialog NEED HELP? Make finding the right part easy. Adding your vehicle t…" at bounding box center [784, 379] width 1568 height 758
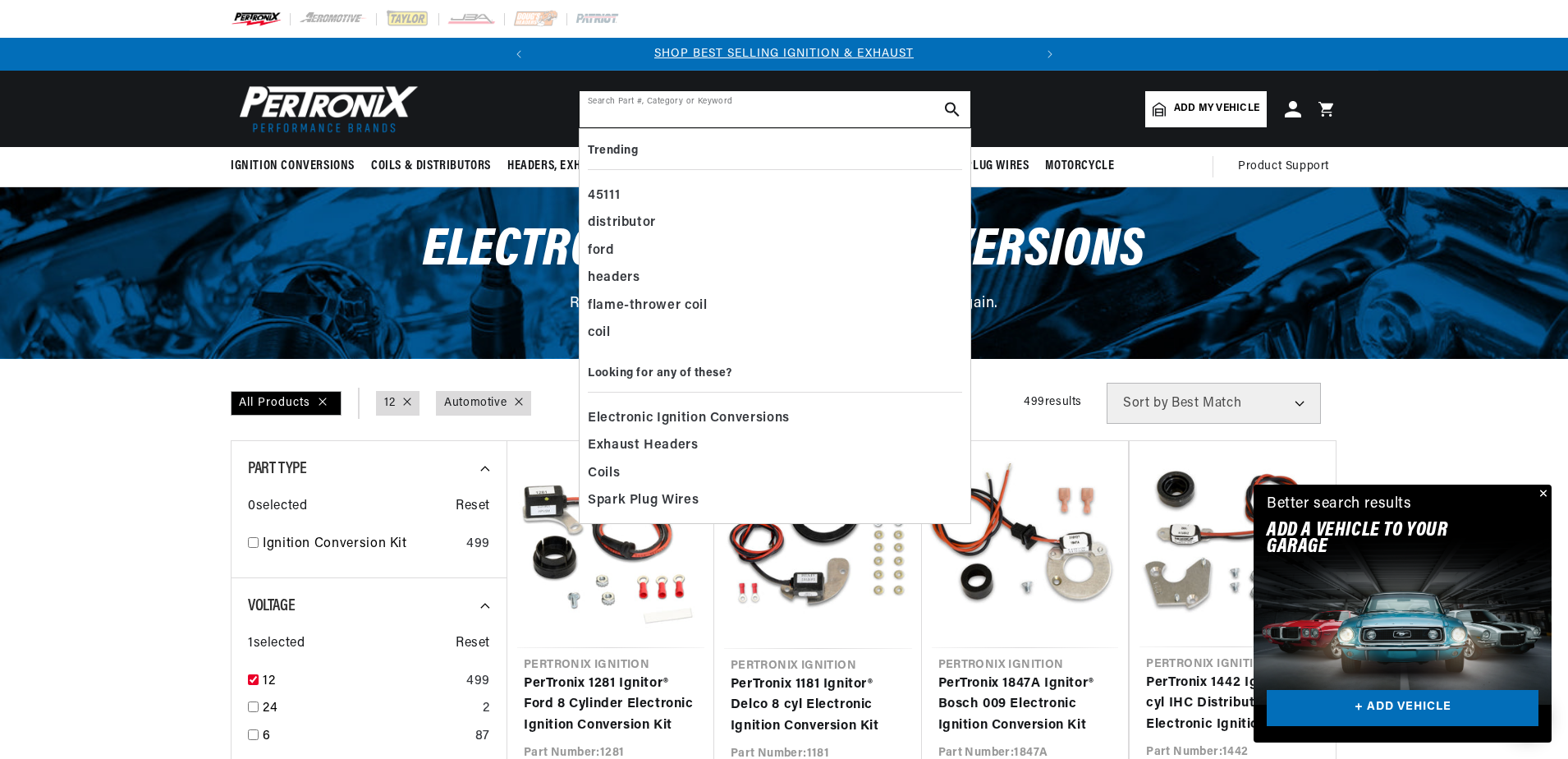
click at [827, 113] on input "text" at bounding box center [775, 109] width 391 height 36
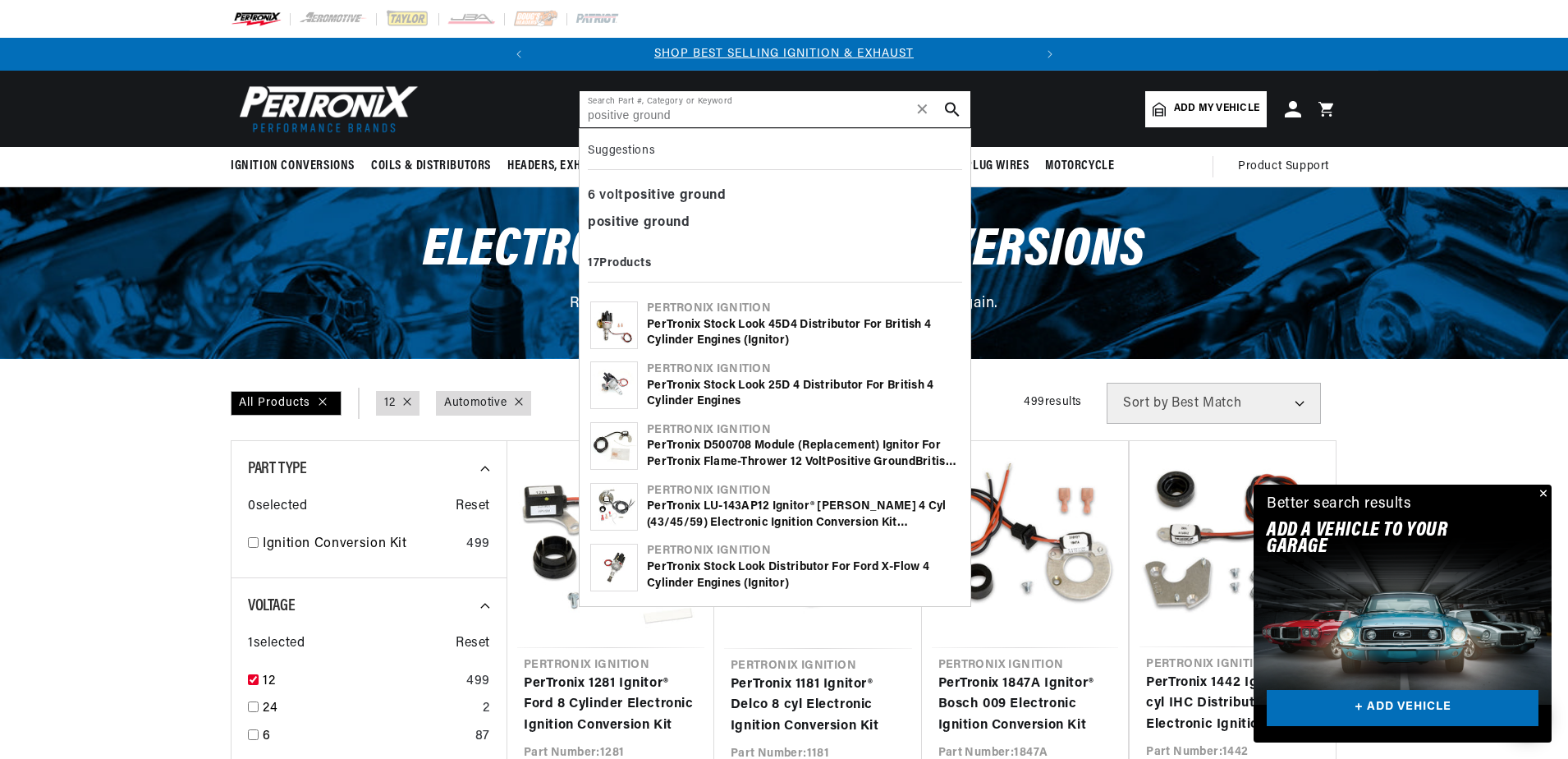
type input "positive ground"
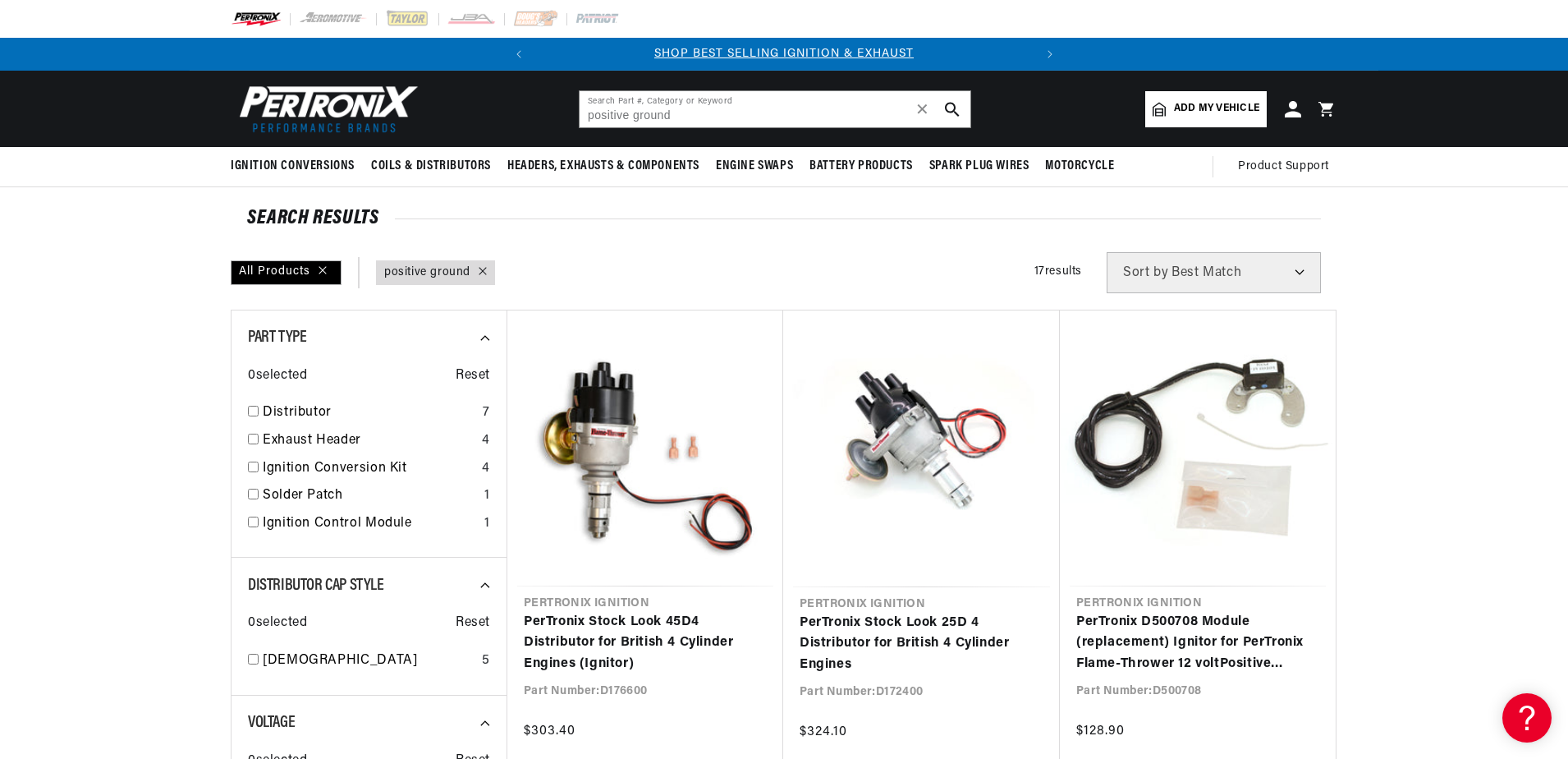
drag, startPoint x: 254, startPoint y: 467, endPoint x: 195, endPoint y: 486, distance: 62.0
click at [254, 466] on input "checkbox" at bounding box center [254, 467] width 11 height 11
checkbox input "true"
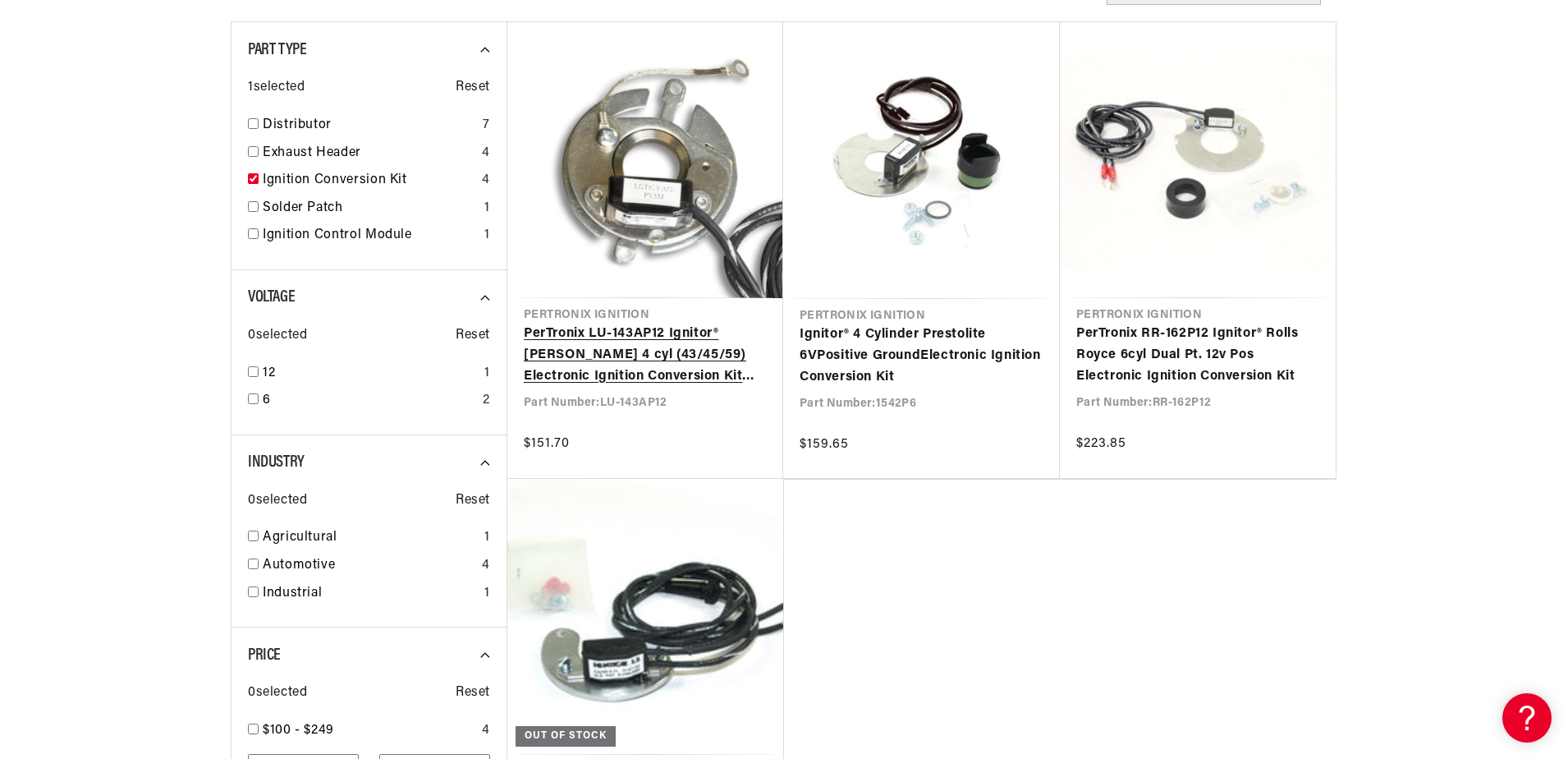
scroll to position [0, 498]
click at [605, 363] on link "PerTronix LU-143AP12 Ignitor® Lucas 4 cyl (43/45/59) Electronic Ignition Conver…" at bounding box center [645, 355] width 243 height 63
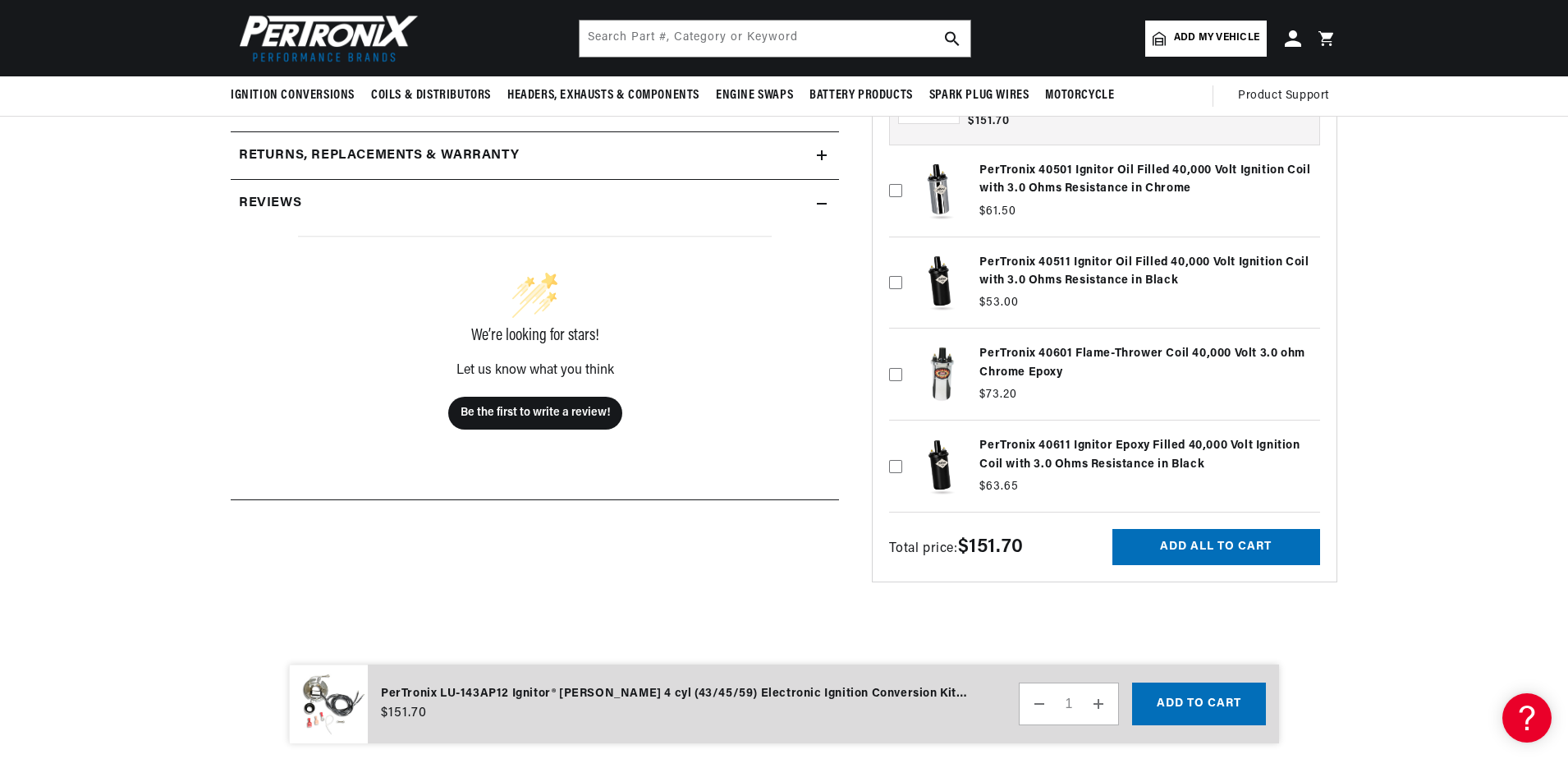
scroll to position [657, 0]
